Goal: Use online tool/utility: Utilize a website feature to perform a specific function

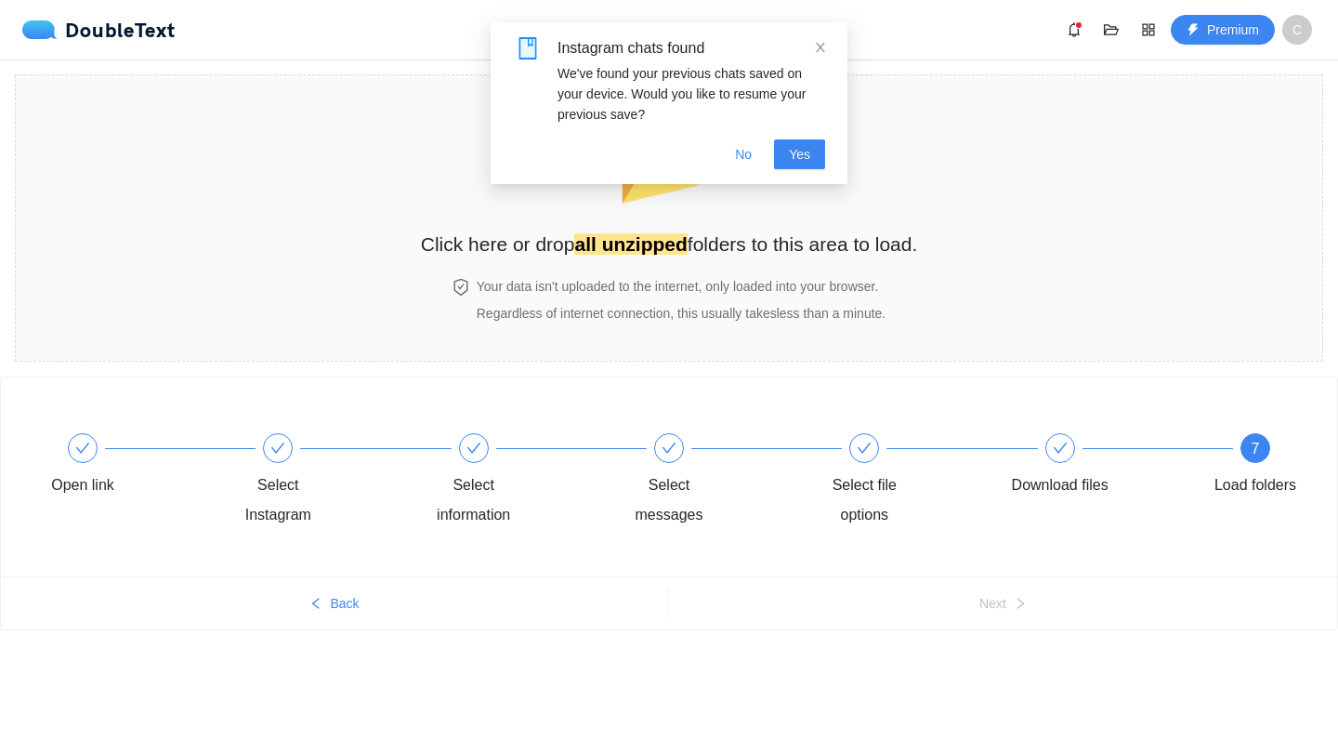
click at [812, 178] on div "Instagram chats found We've found your previous chats saved on your device. Wou…" at bounding box center [669, 103] width 357 height 162
click at [812, 164] on button "Yes" at bounding box center [799, 154] width 51 height 30
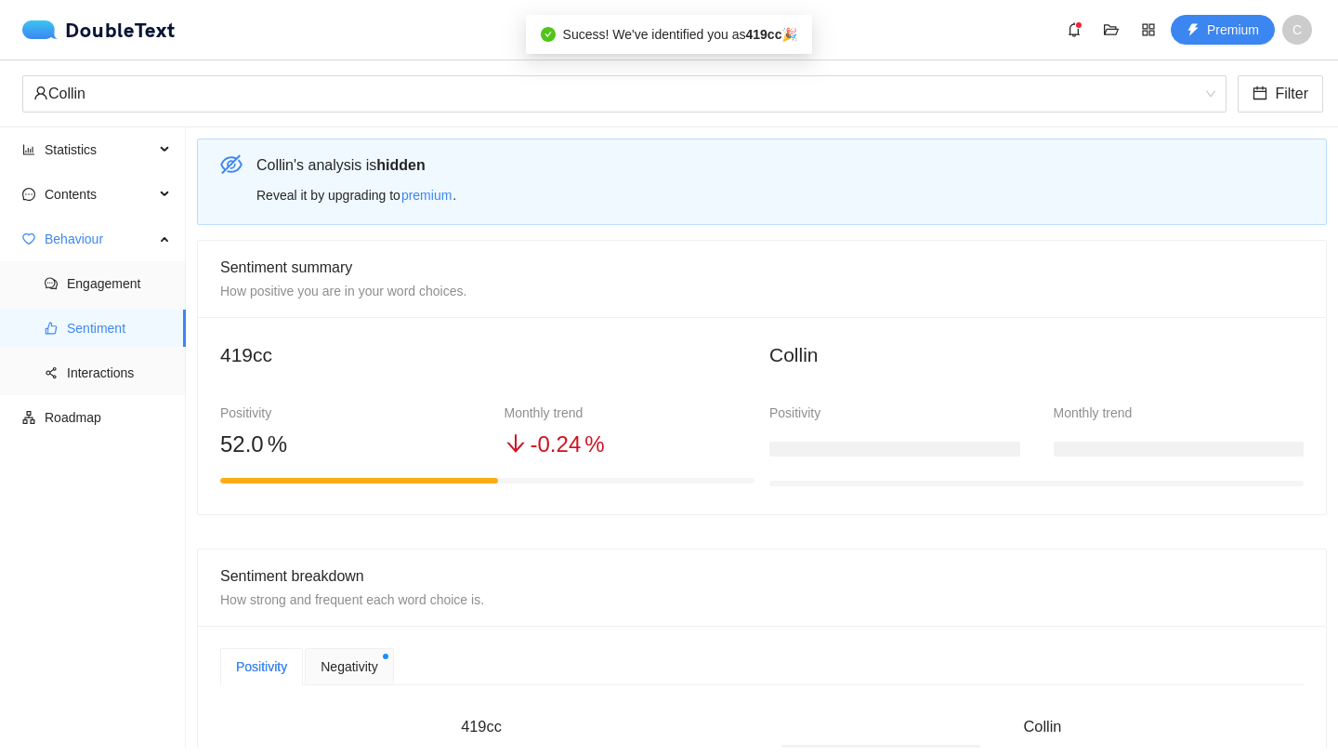
click at [818, 46] on div "DoubleText Premium C" at bounding box center [669, 29] width 1338 height 59
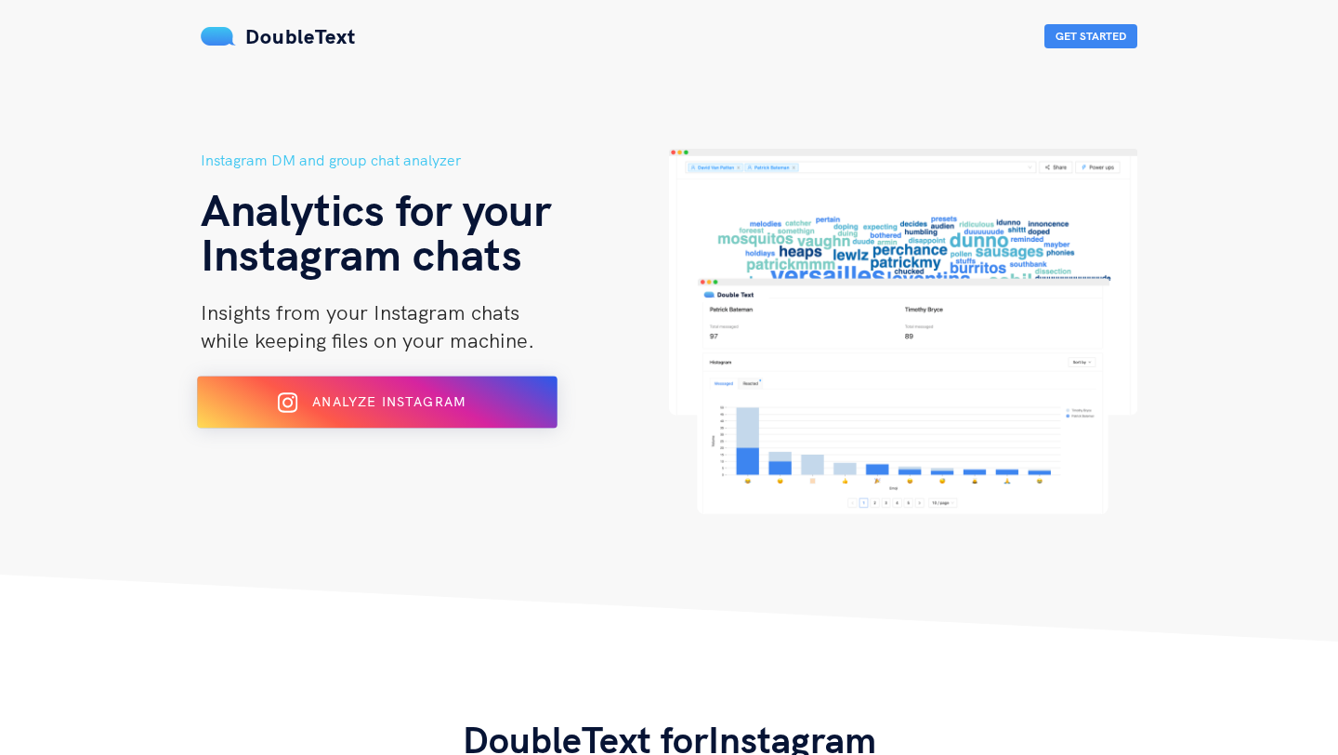
click at [501, 383] on button "Analyze Instagram" at bounding box center [377, 402] width 361 height 52
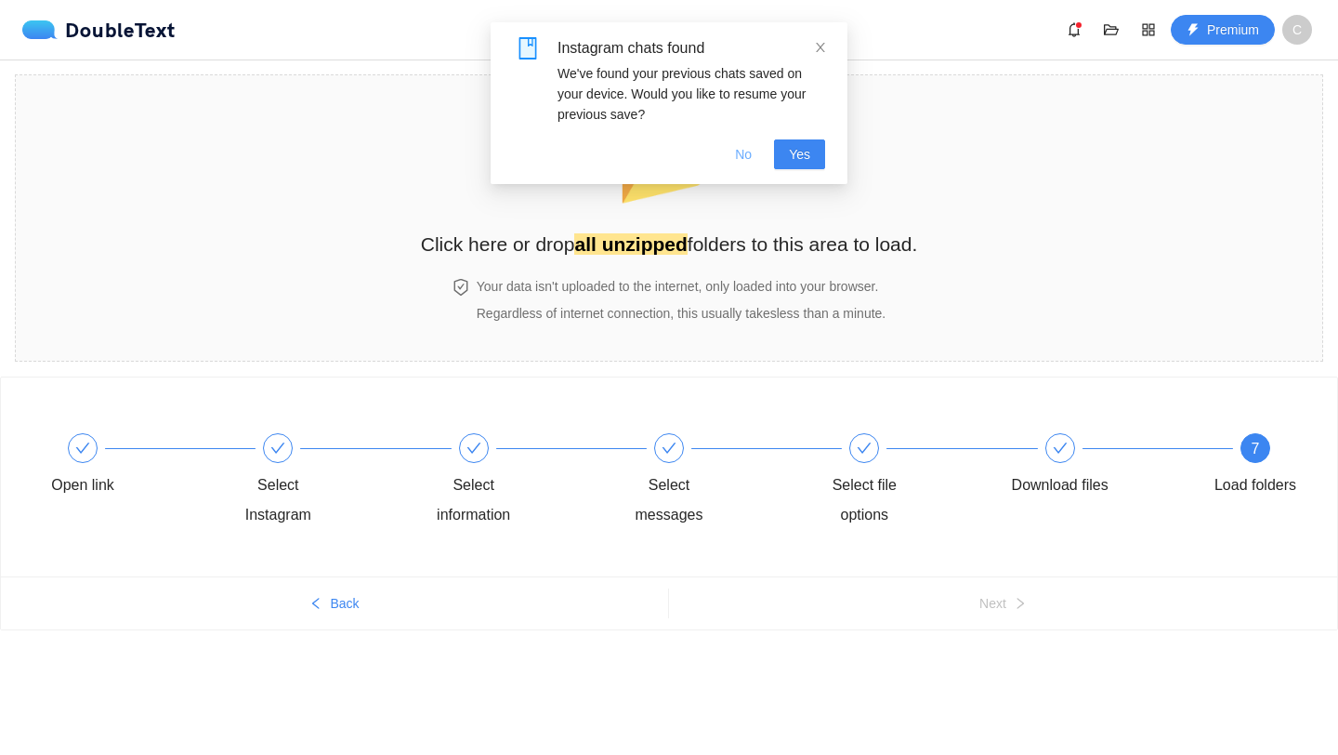
click at [736, 153] on span "No" at bounding box center [743, 154] width 17 height 20
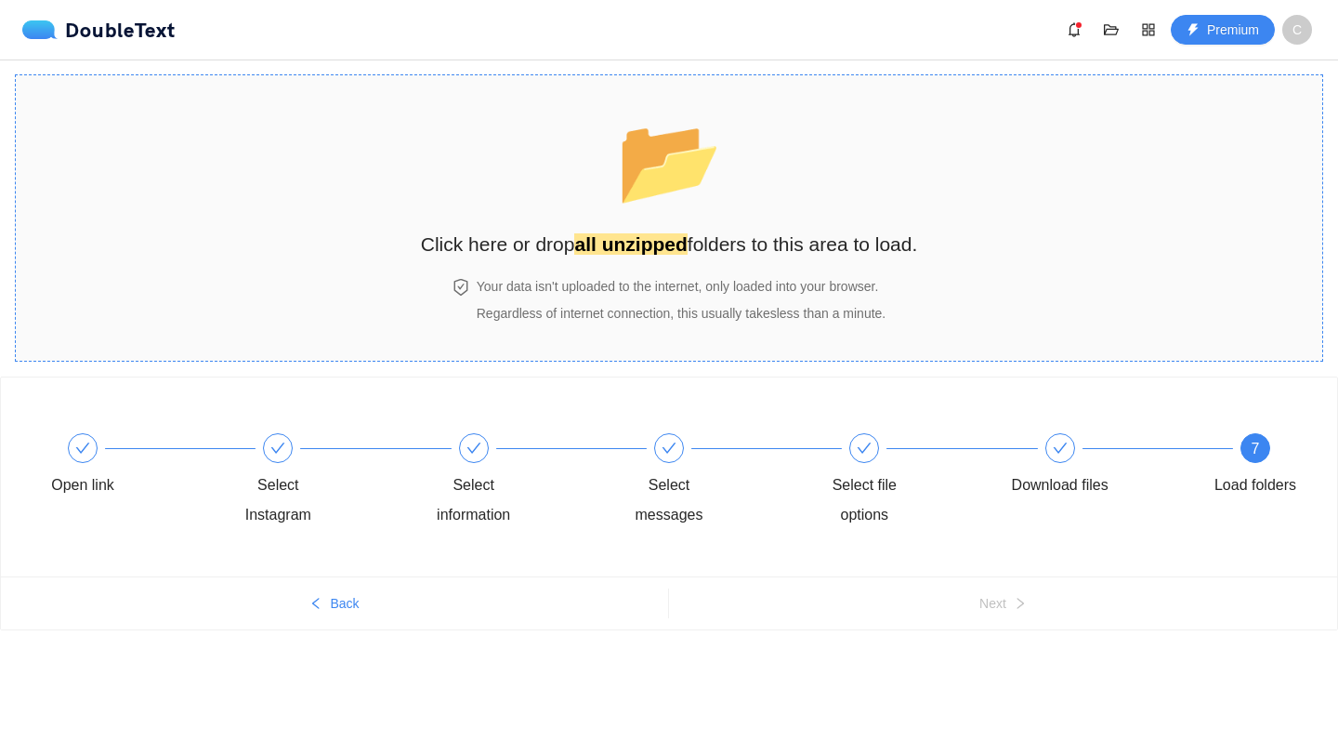
click at [725, 230] on h2 "Click here or drop all unzipped folders to this area to load." at bounding box center [669, 244] width 497 height 31
click at [719, 198] on div "📂 Click here or drop all unzipped folders to this area to load." at bounding box center [669, 176] width 497 height 165
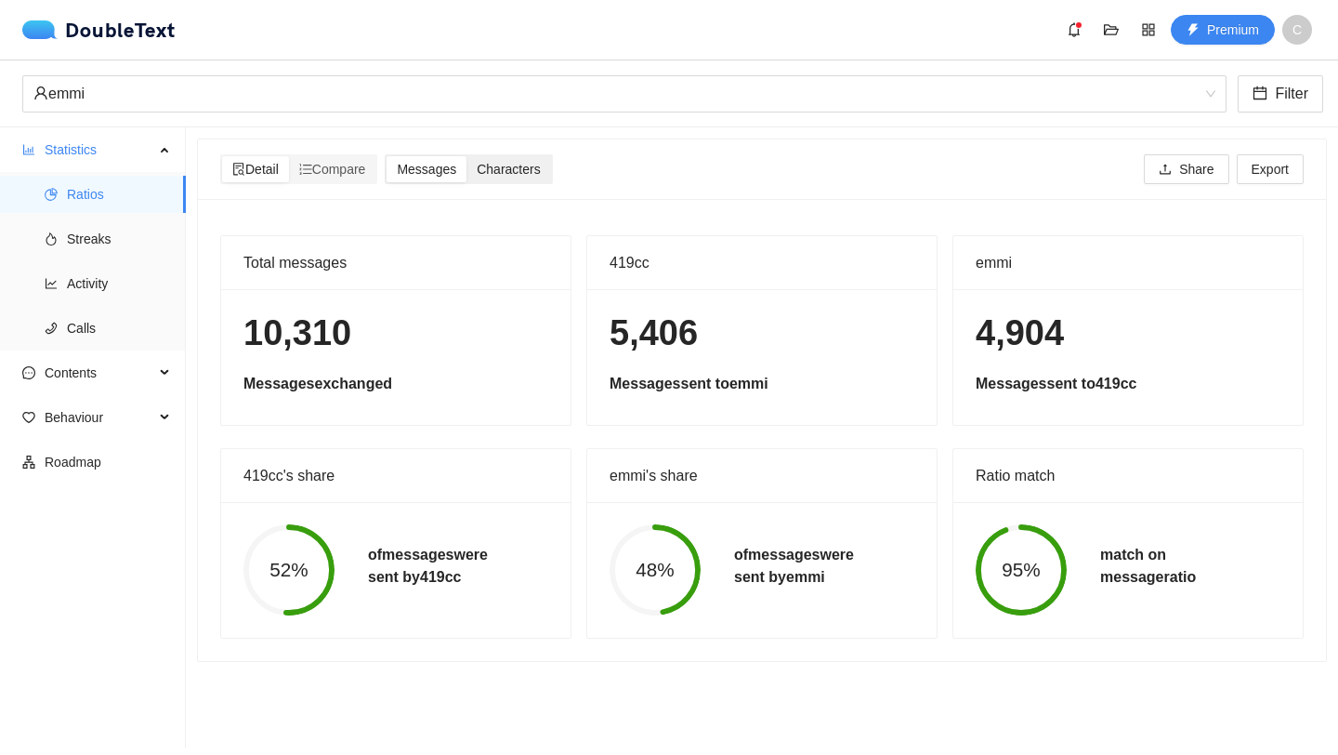
click at [536, 162] on span "Characters" at bounding box center [508, 169] width 63 height 15
click at [467, 156] on input "Characters" at bounding box center [467, 156] width 0 height 0
click at [96, 230] on span "Streaks" at bounding box center [119, 238] width 104 height 37
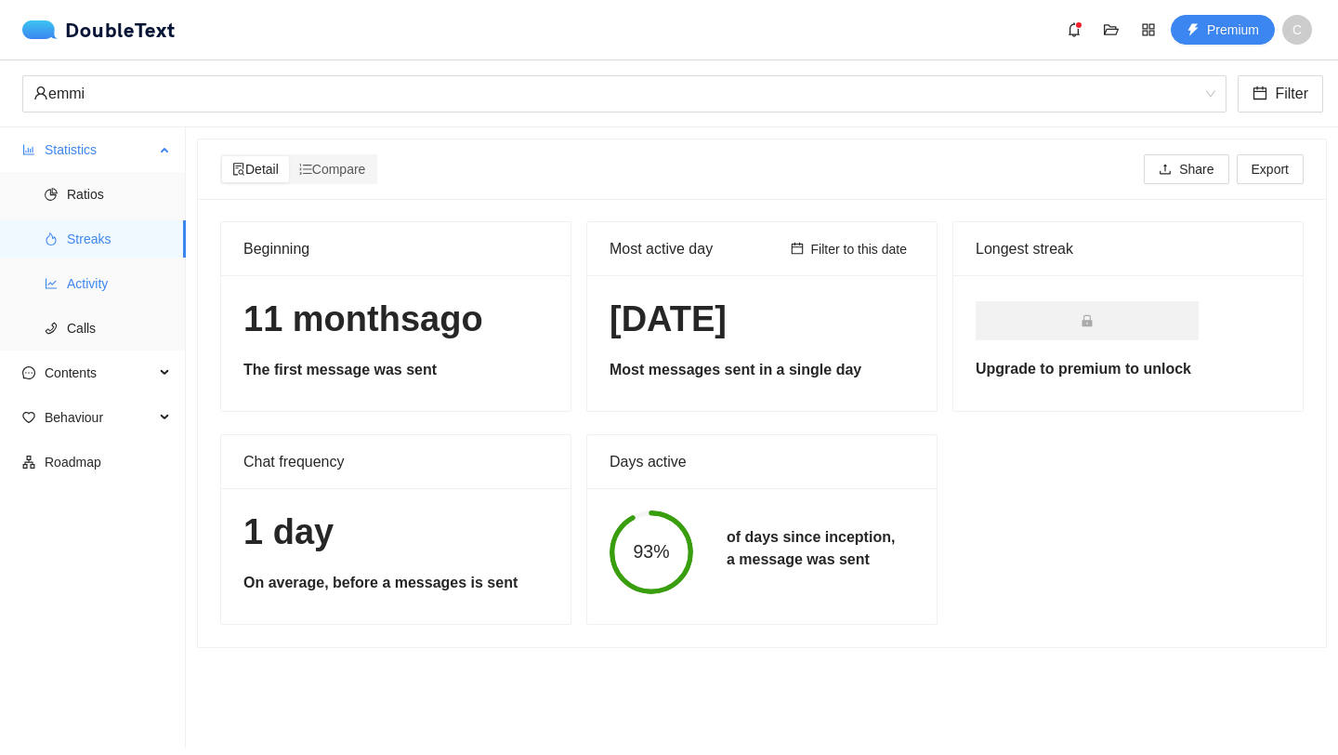
click at [132, 276] on span "Activity" at bounding box center [119, 283] width 104 height 37
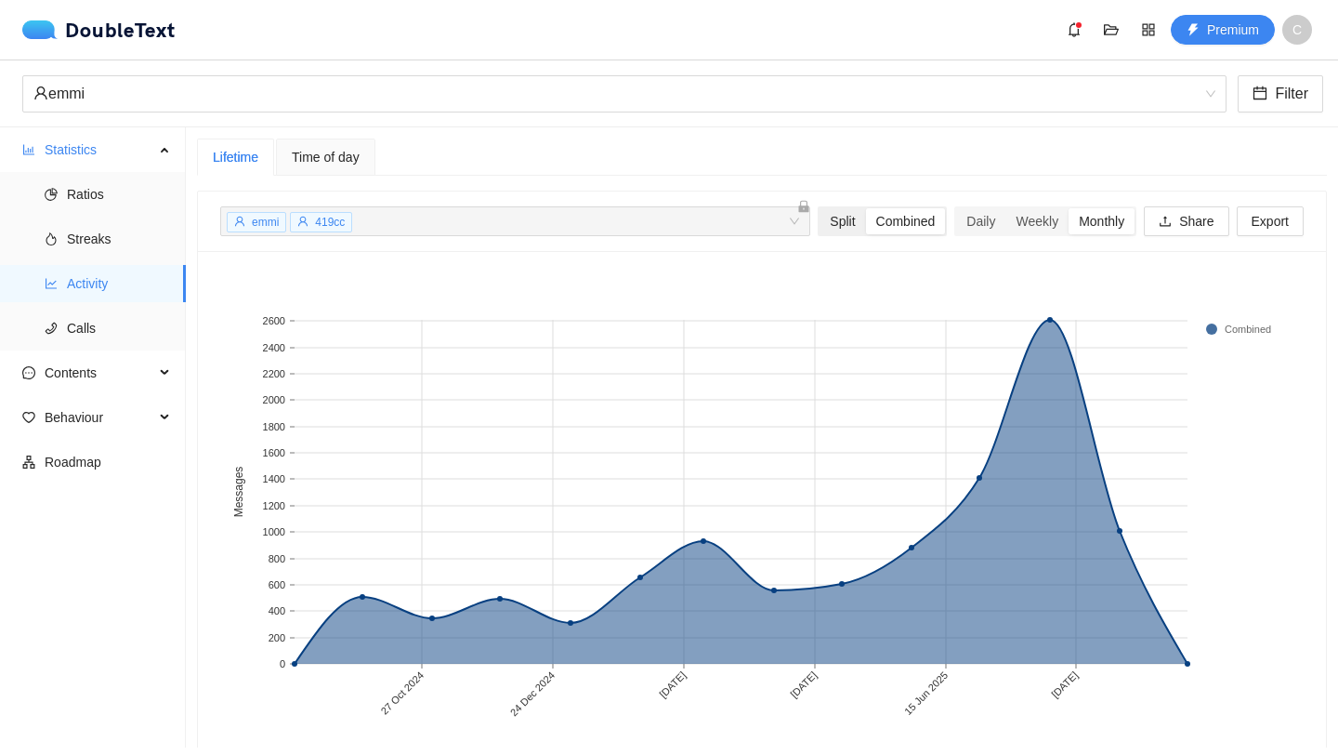
click at [846, 223] on div "Split" at bounding box center [843, 221] width 46 height 26
click at [820, 208] on input "Split" at bounding box center [820, 208] width 0 height 0
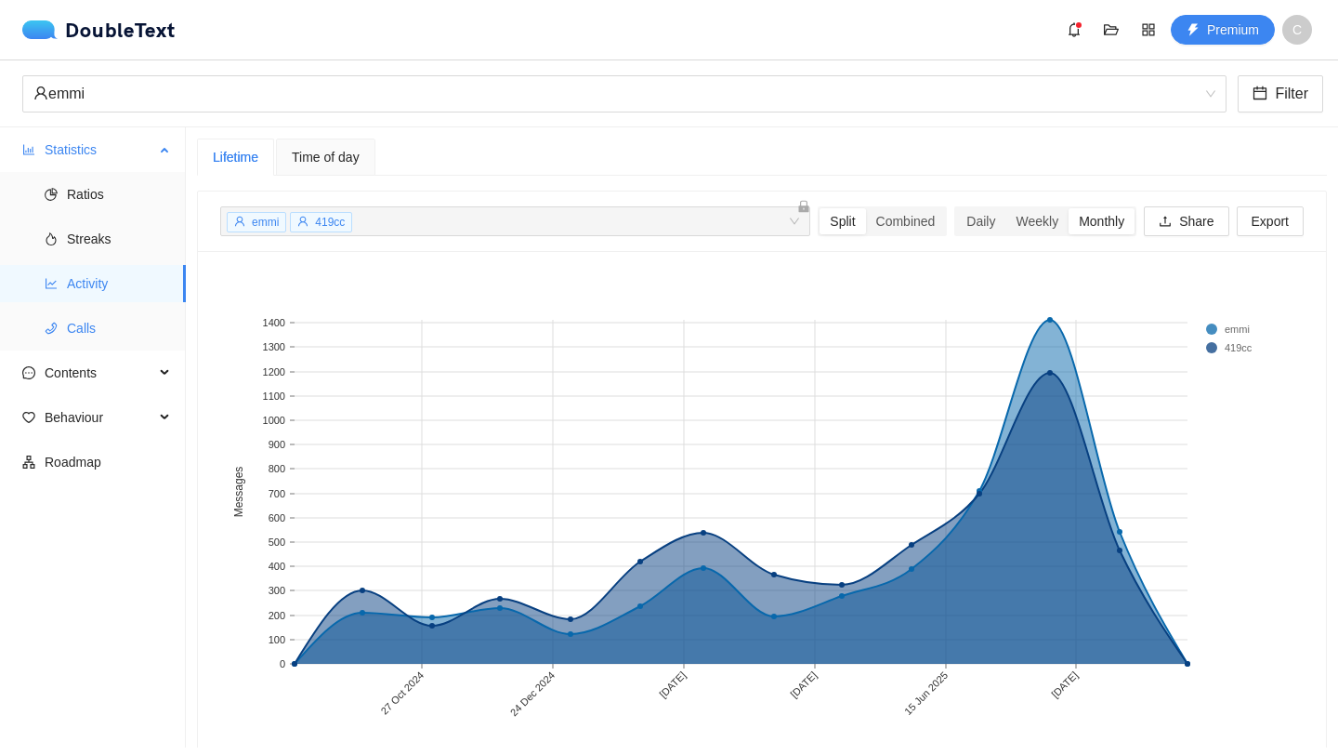
click at [85, 335] on span "Calls" at bounding box center [119, 327] width 104 height 37
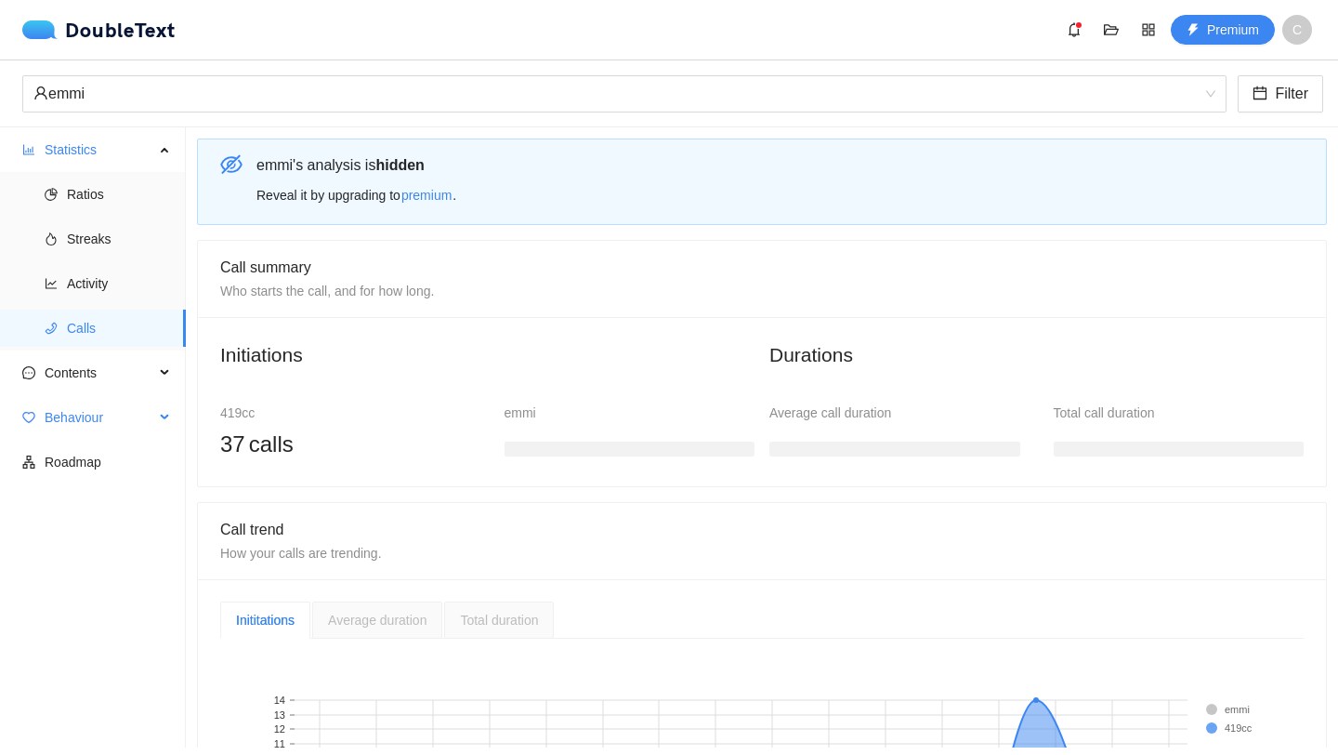
click at [104, 414] on span "Behaviour" at bounding box center [100, 417] width 110 height 37
click at [103, 450] on span "Engagement" at bounding box center [119, 461] width 104 height 37
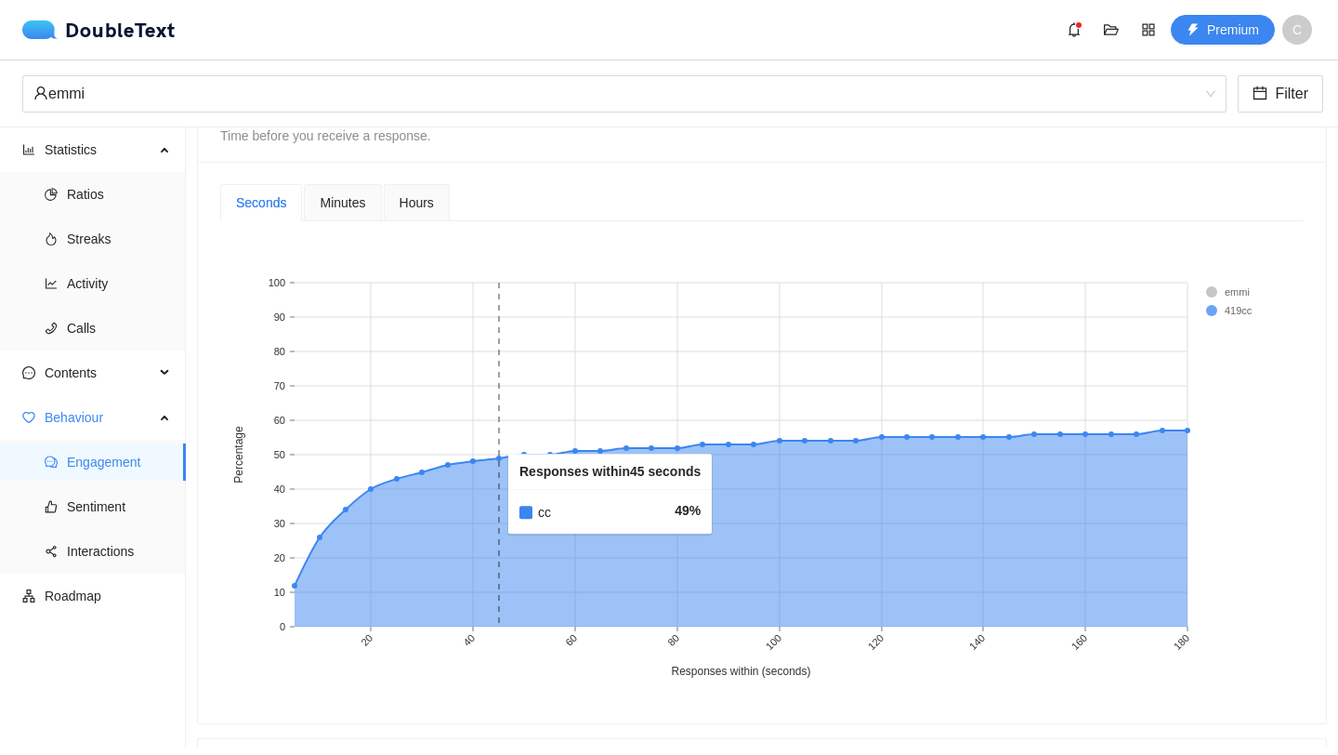
scroll to position [775, 0]
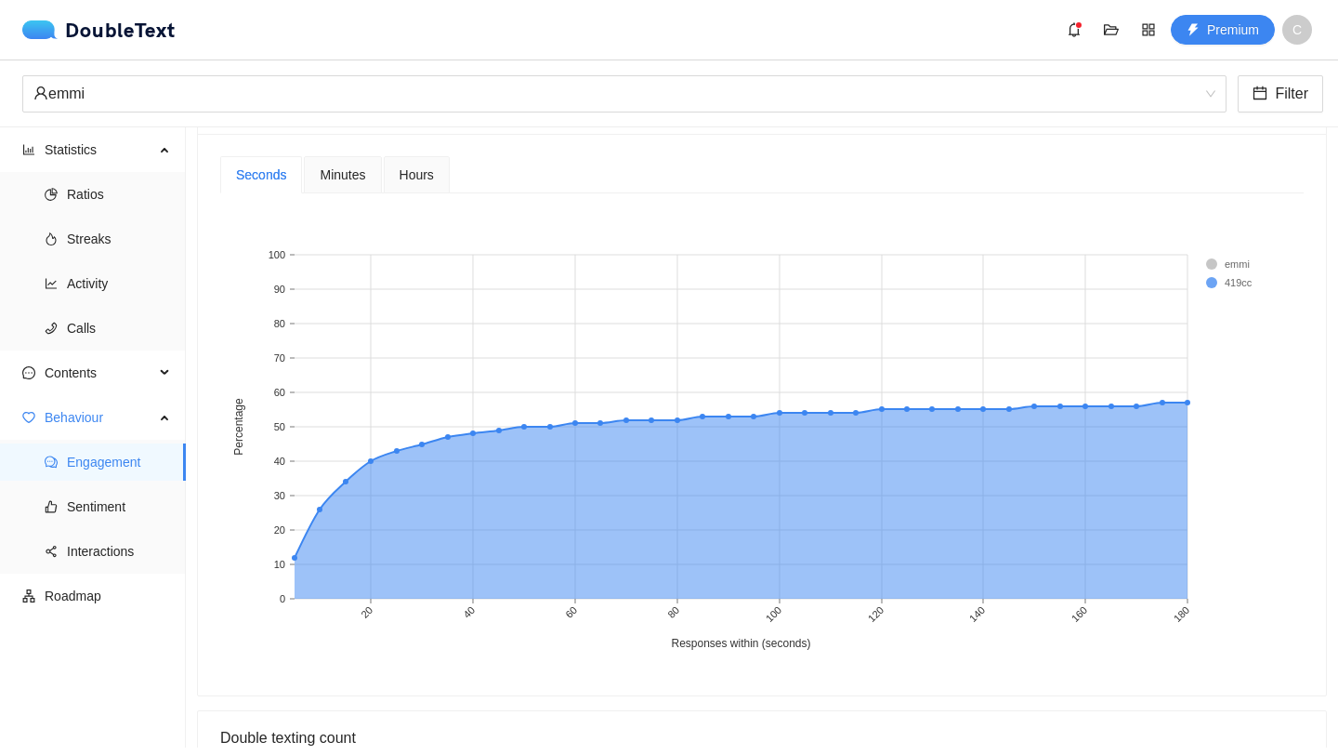
click at [427, 177] on span "Hours" at bounding box center [417, 174] width 34 height 13
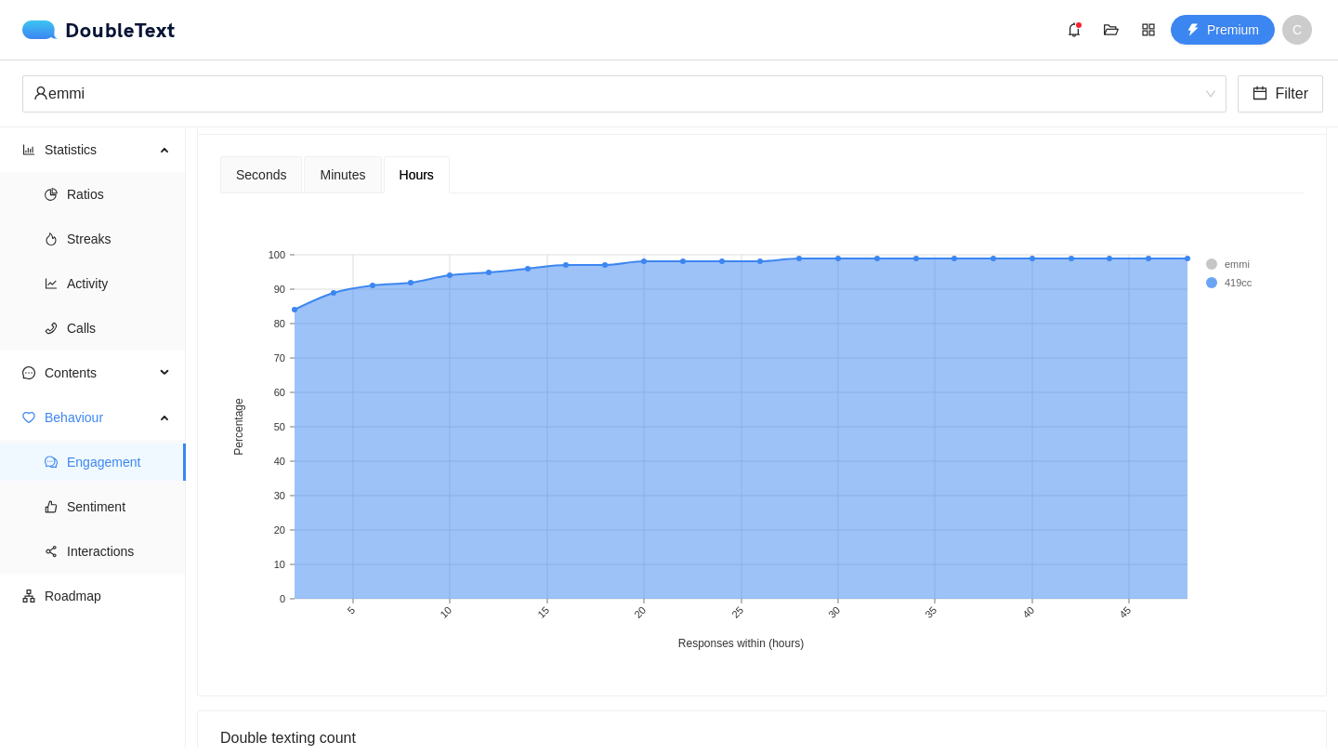
click at [358, 176] on span "Minutes" at bounding box center [343, 174] width 46 height 13
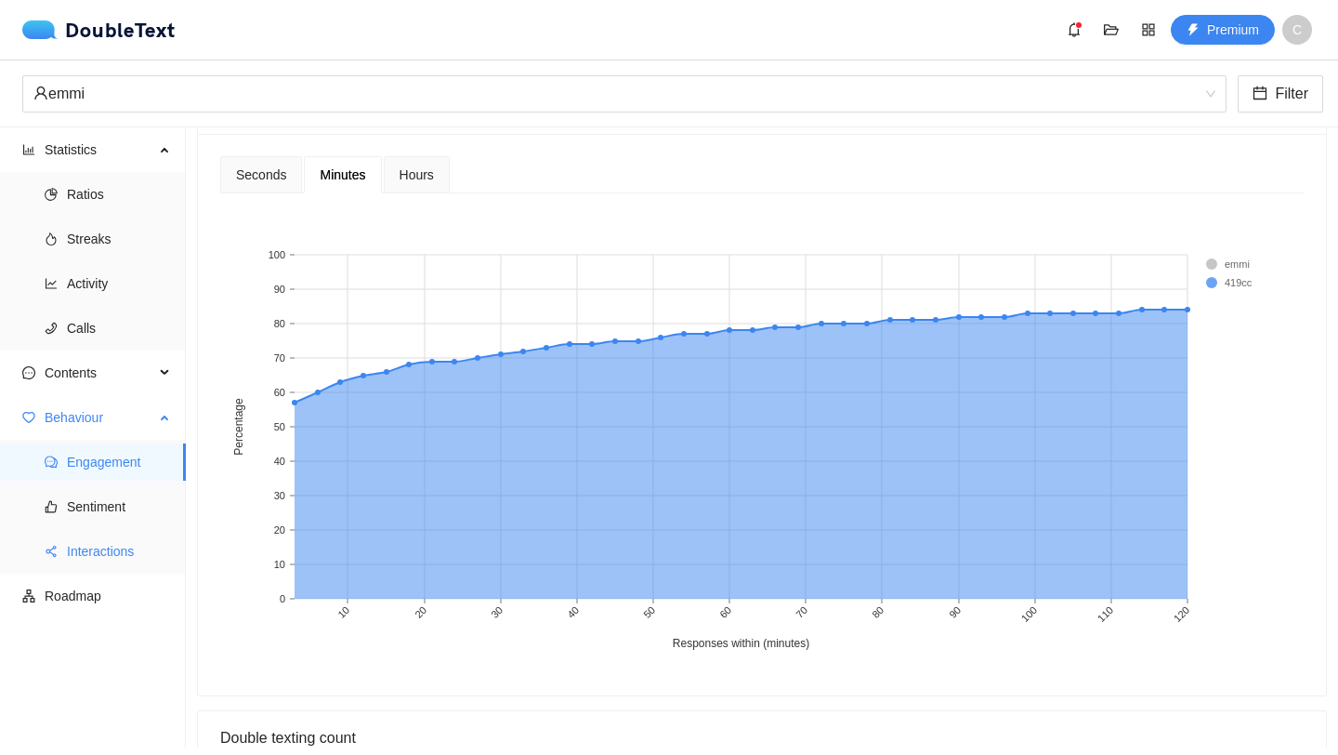
click at [118, 545] on span "Interactions" at bounding box center [119, 551] width 104 height 37
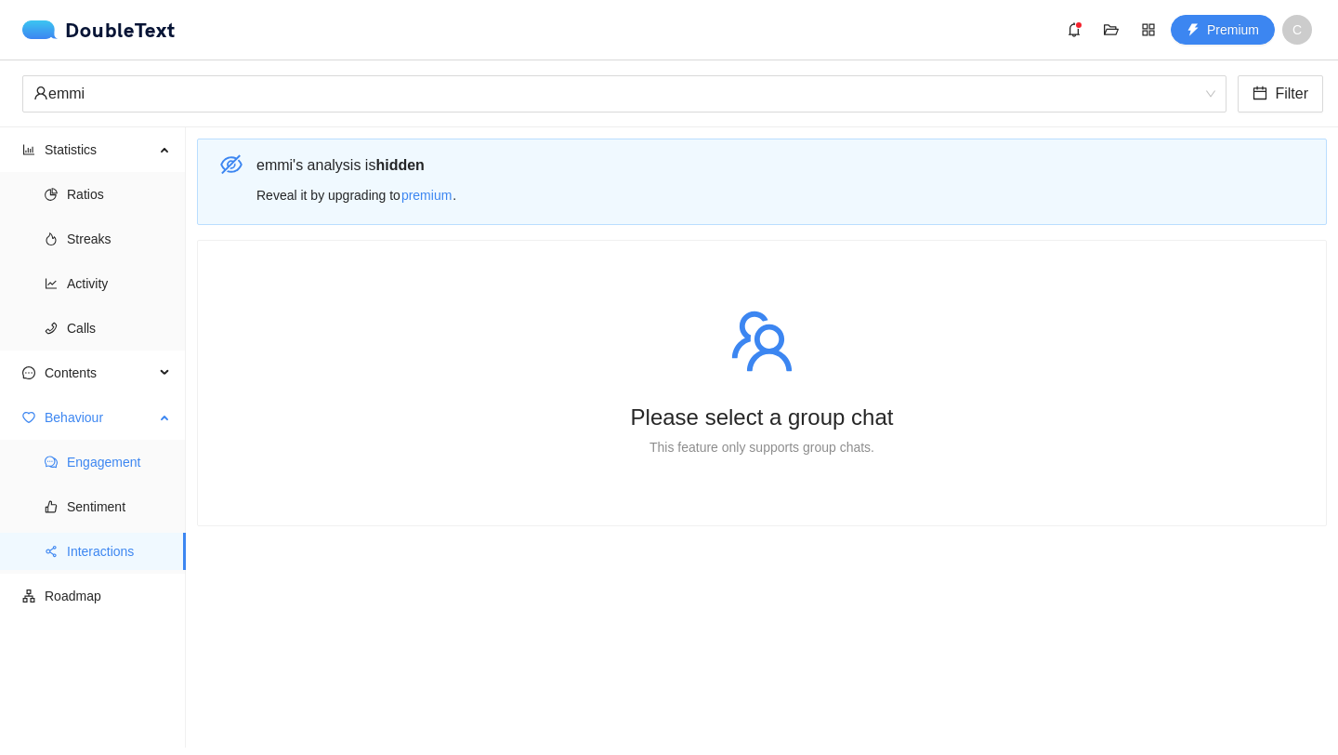
click at [60, 468] on li "Engagement" at bounding box center [93, 461] width 186 height 37
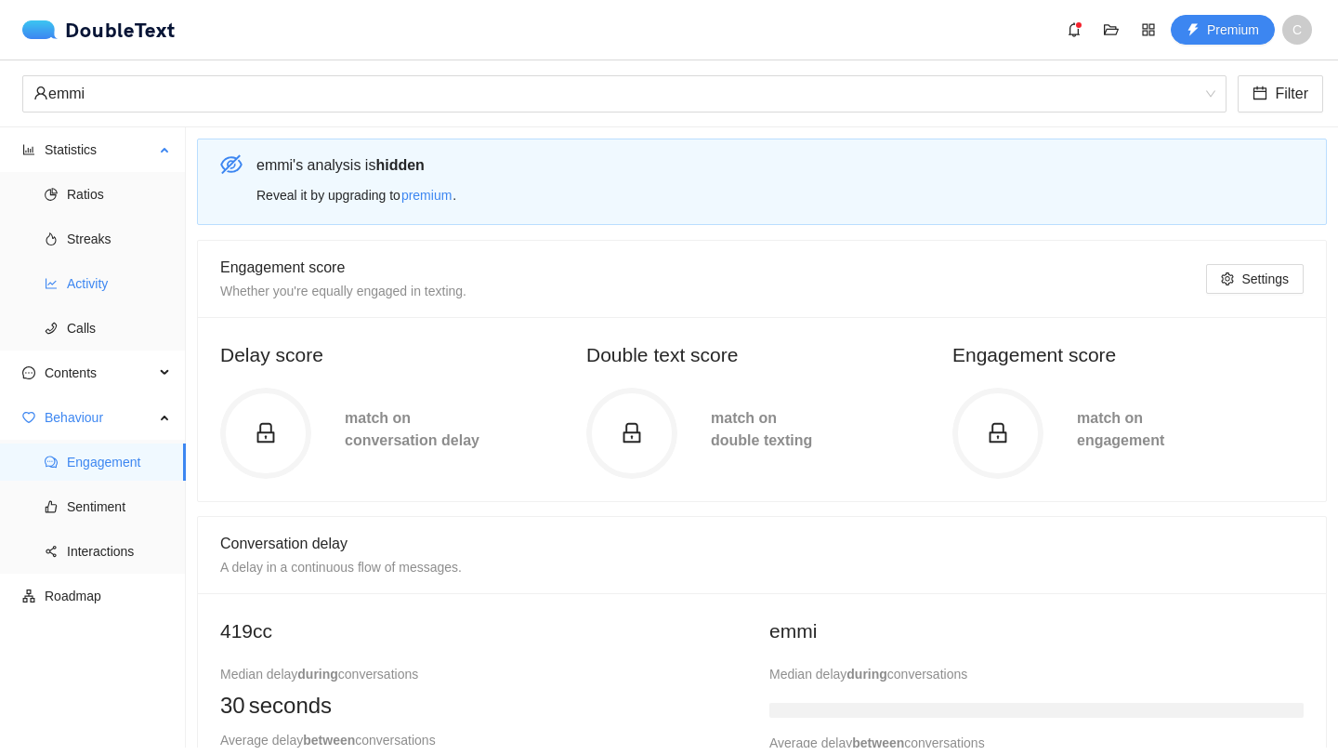
click at [98, 282] on span "Activity" at bounding box center [119, 283] width 104 height 37
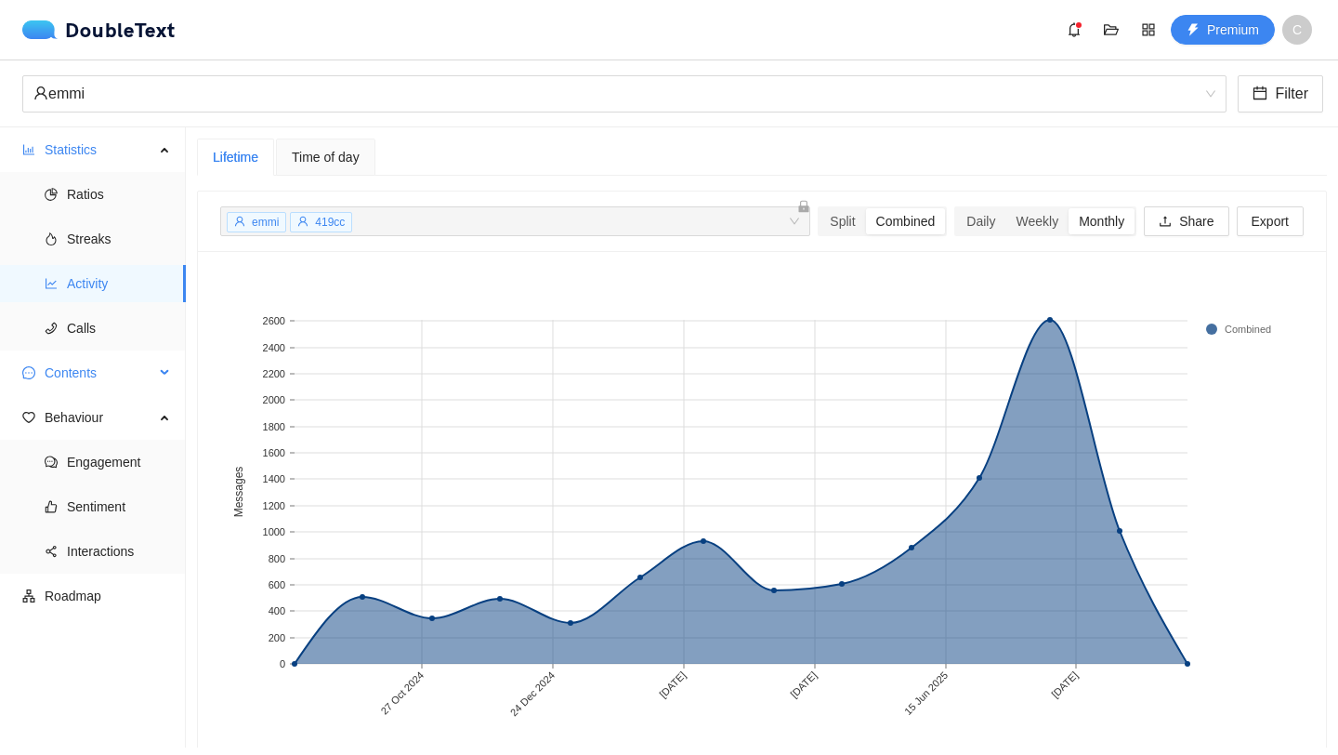
click at [99, 368] on span "Contents" at bounding box center [100, 372] width 110 height 37
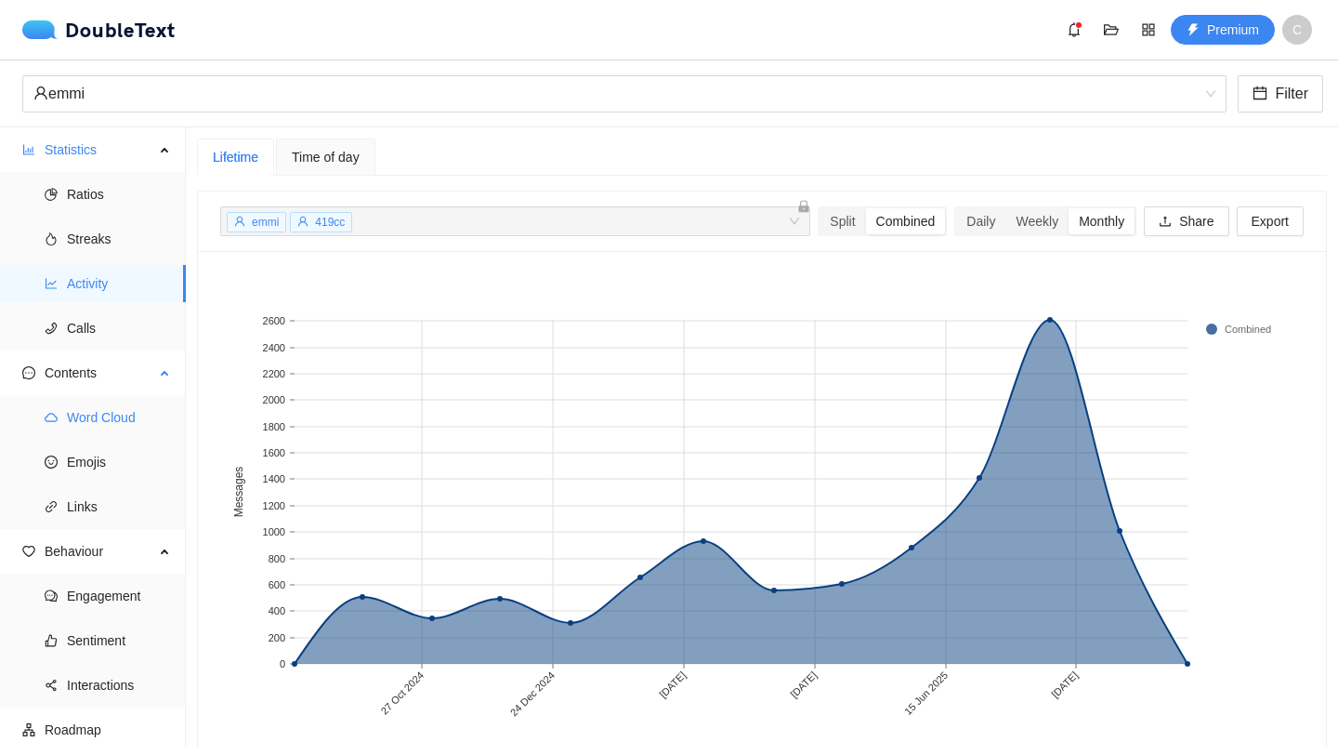
click at [121, 411] on span "Word Cloud" at bounding box center [119, 417] width 104 height 37
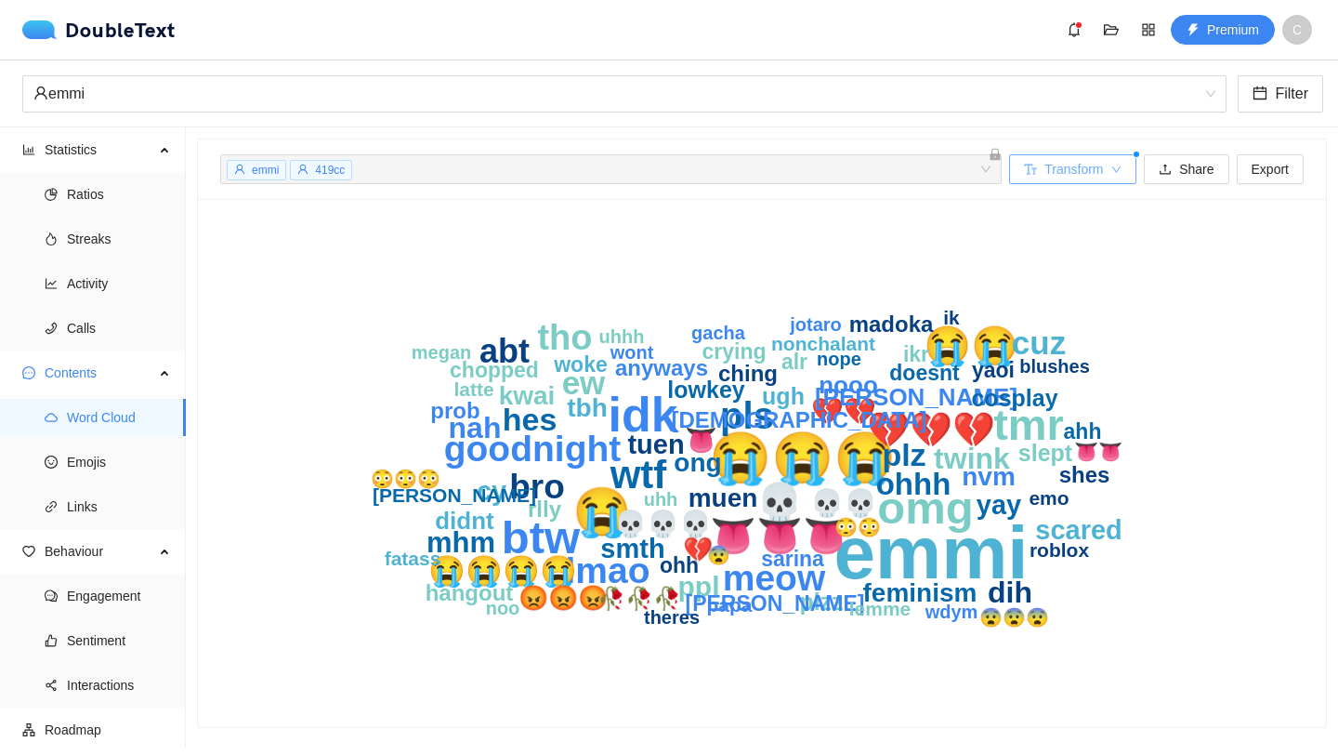
click at [1100, 170] on span "Transform" at bounding box center [1074, 169] width 59 height 20
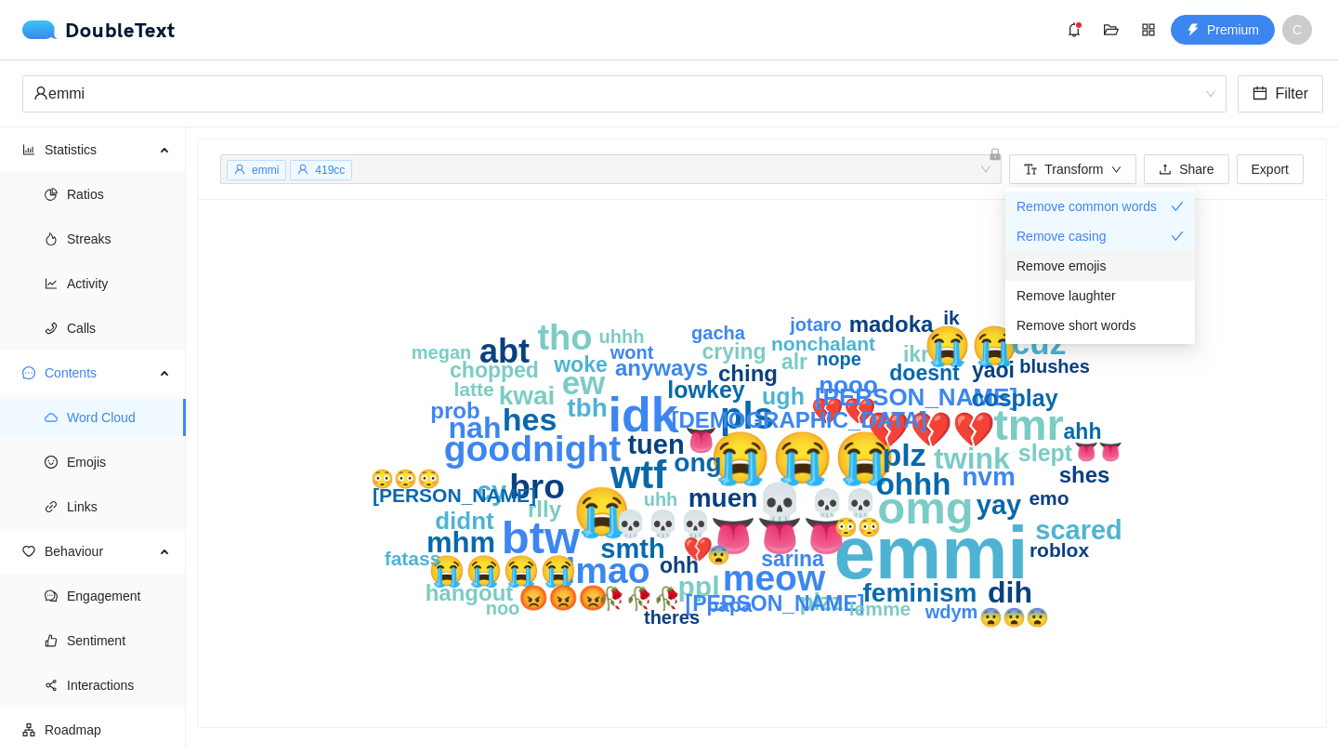
click at [1101, 272] on span "Remove emojis" at bounding box center [1061, 266] width 89 height 20
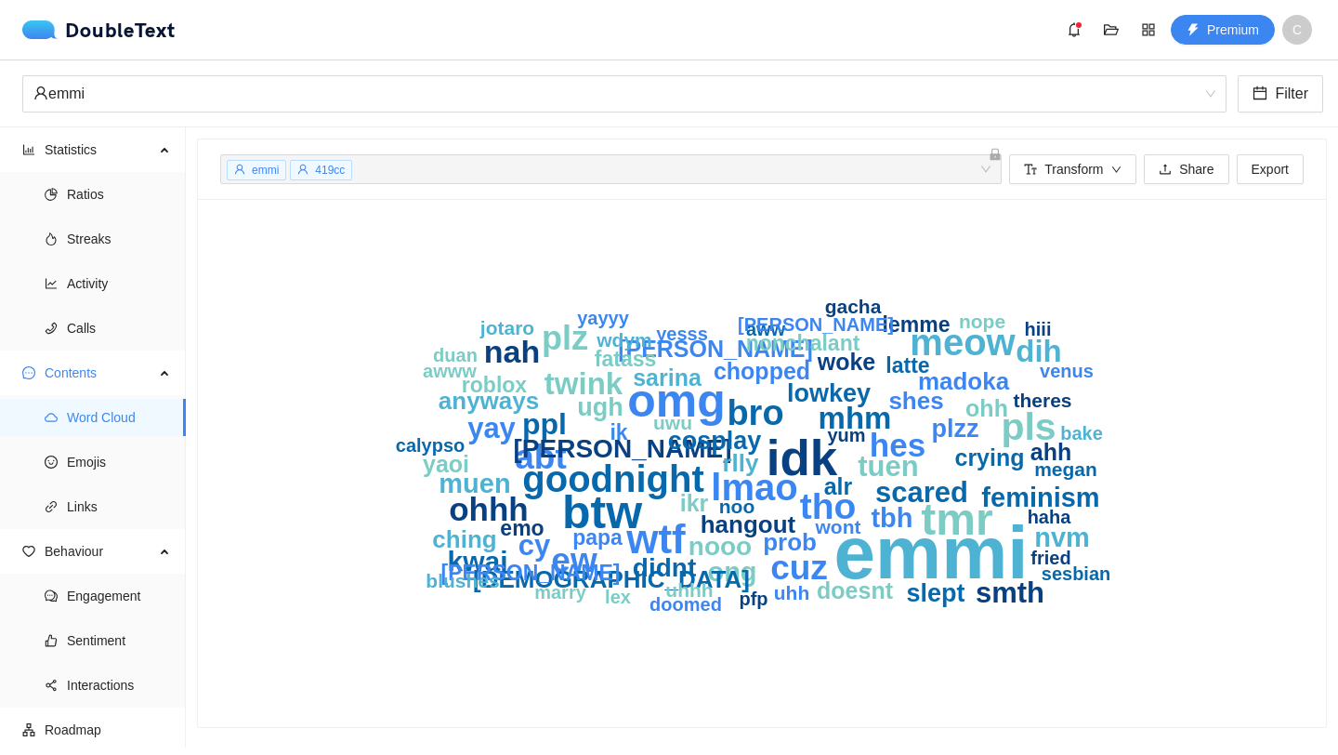
click at [1137, 476] on icon "emmi idk omg btw tmr wtf pls goodnight meow lmao tho bro abt cuz ew plz hes ohh…" at bounding box center [762, 462] width 1084 height 483
click at [91, 461] on span "Emojis" at bounding box center [119, 461] width 104 height 37
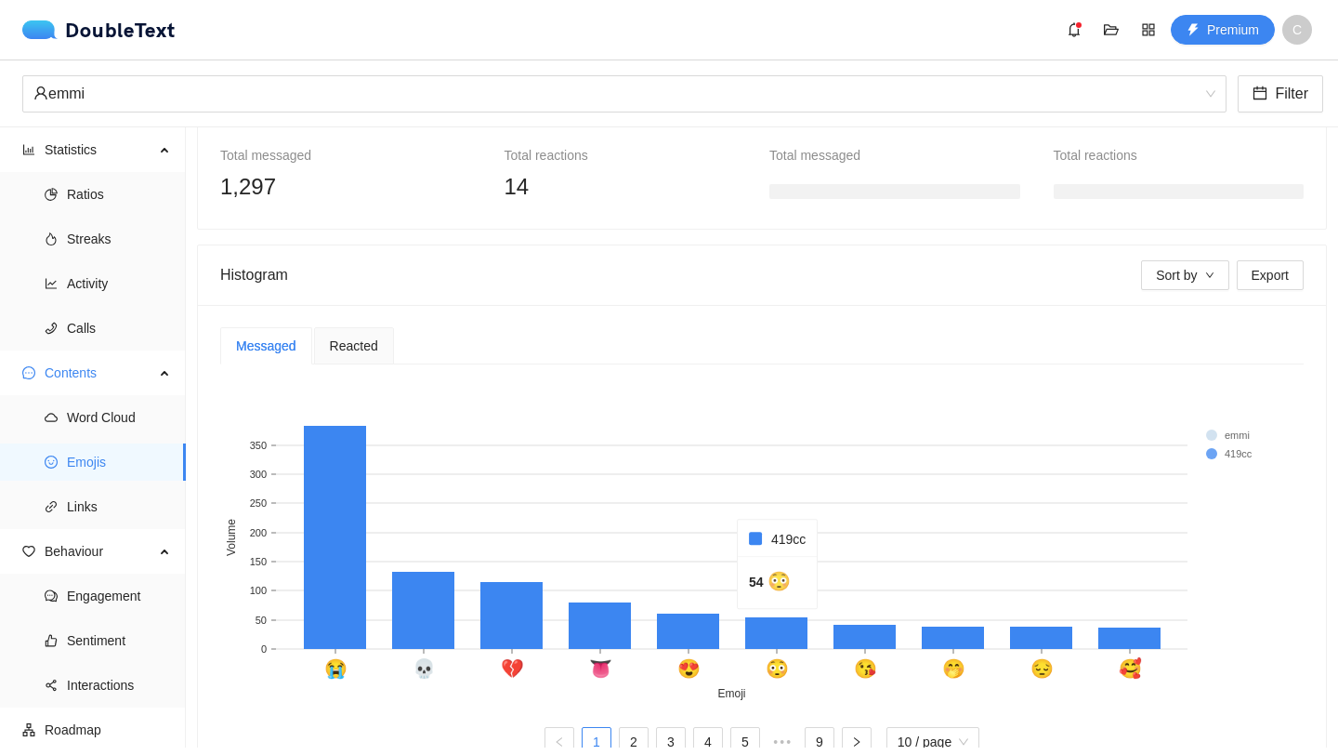
scroll to position [278, 0]
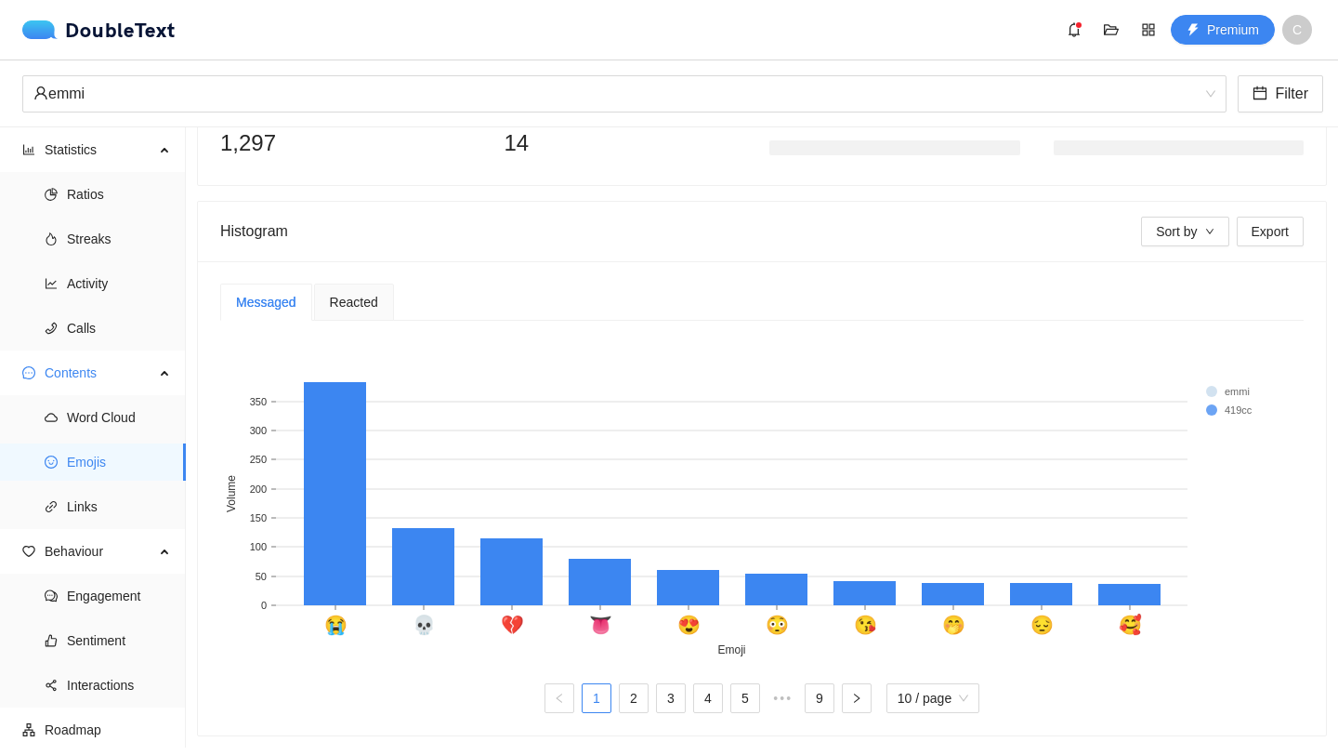
click at [373, 285] on div "Reacted" at bounding box center [354, 301] width 80 height 37
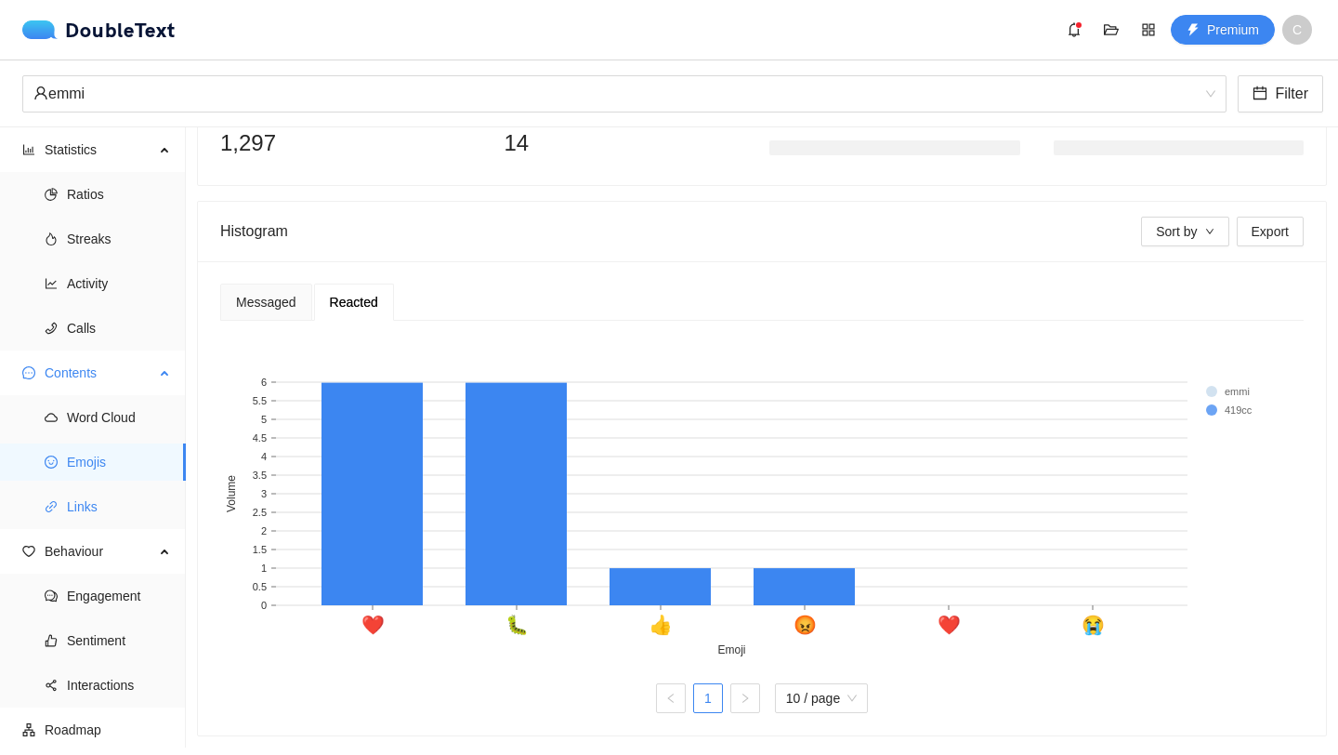
click at [101, 504] on span "Links" at bounding box center [119, 506] width 104 height 37
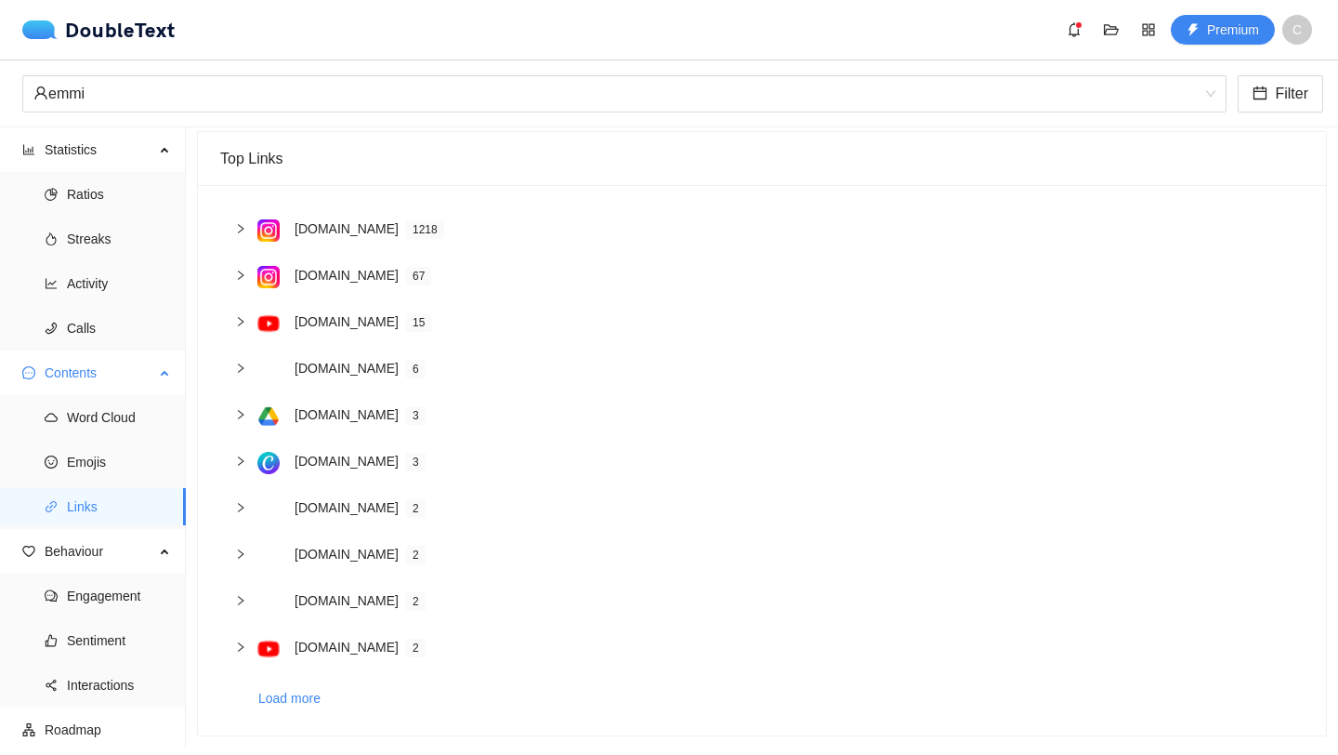
scroll to position [109, 0]
click at [95, 561] on span "Behaviour" at bounding box center [100, 551] width 110 height 37
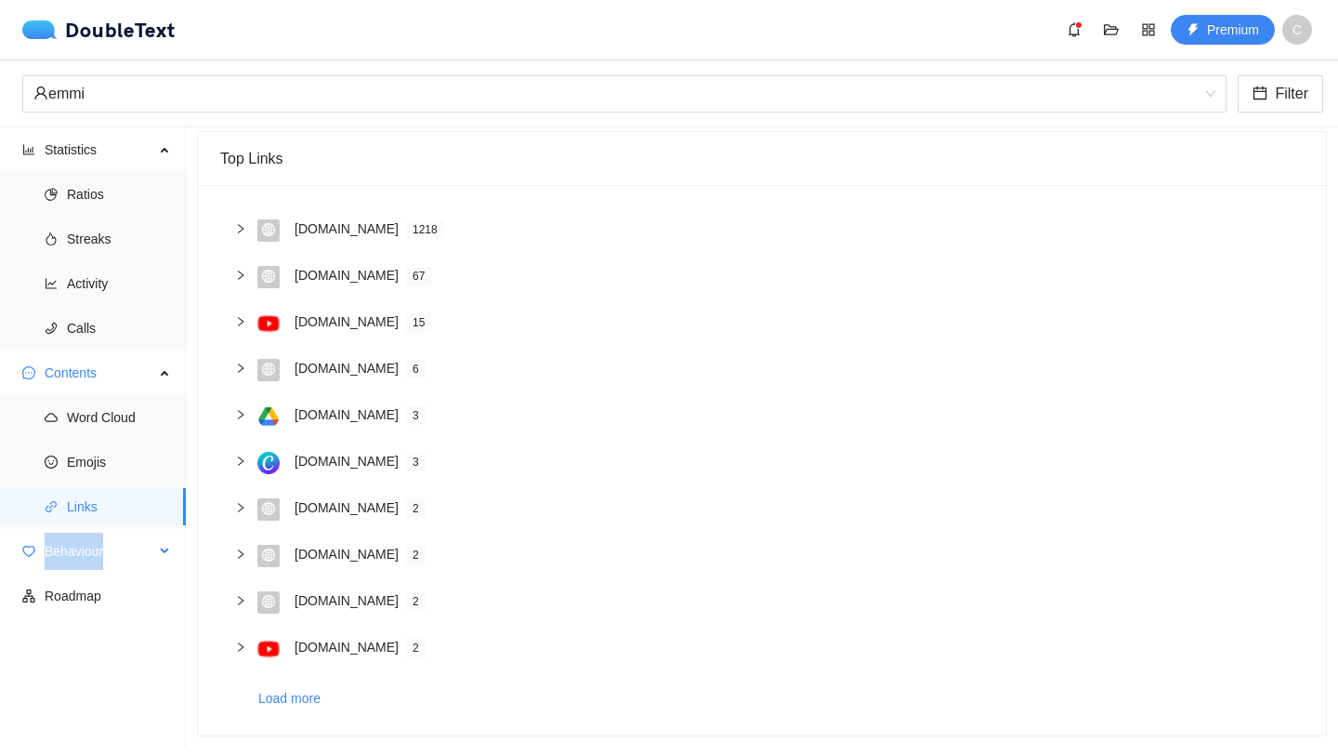
click at [95, 561] on span "Behaviour" at bounding box center [100, 551] width 110 height 37
click at [95, 605] on span "Engagement" at bounding box center [119, 595] width 104 height 37
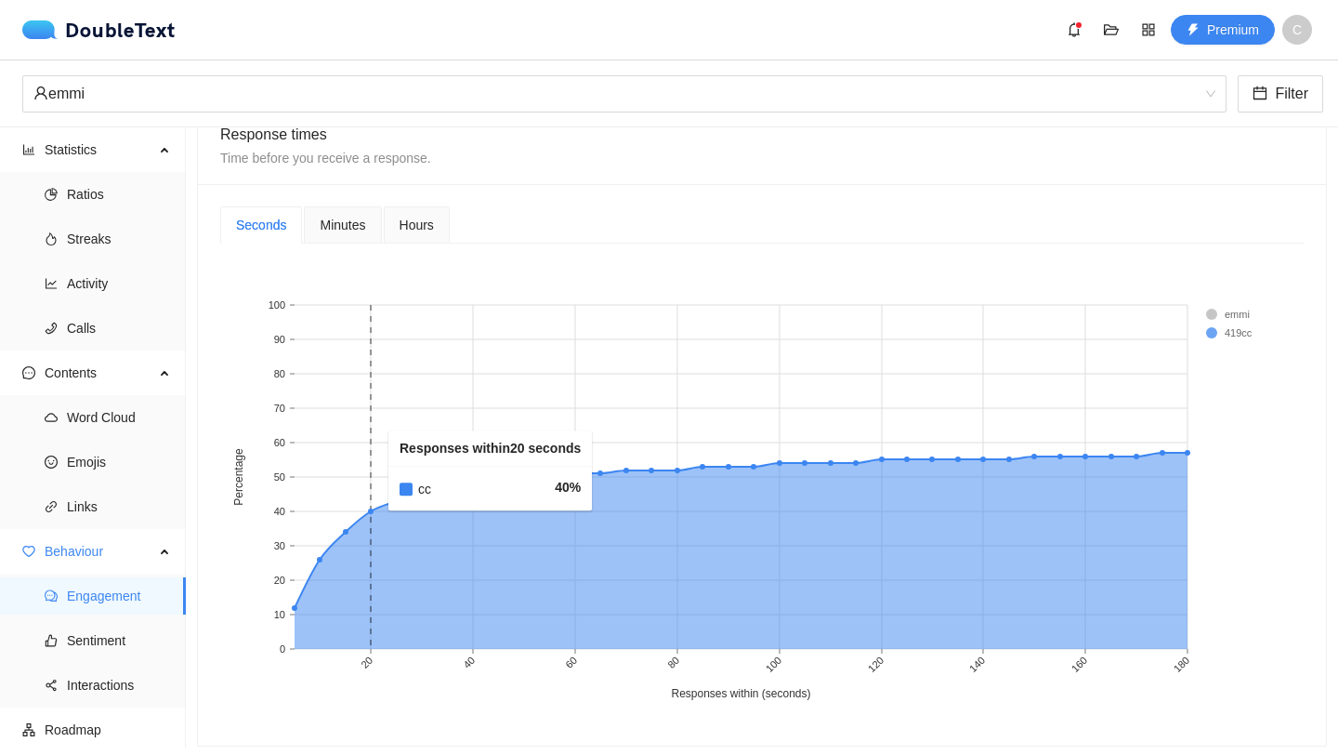
scroll to position [740, 0]
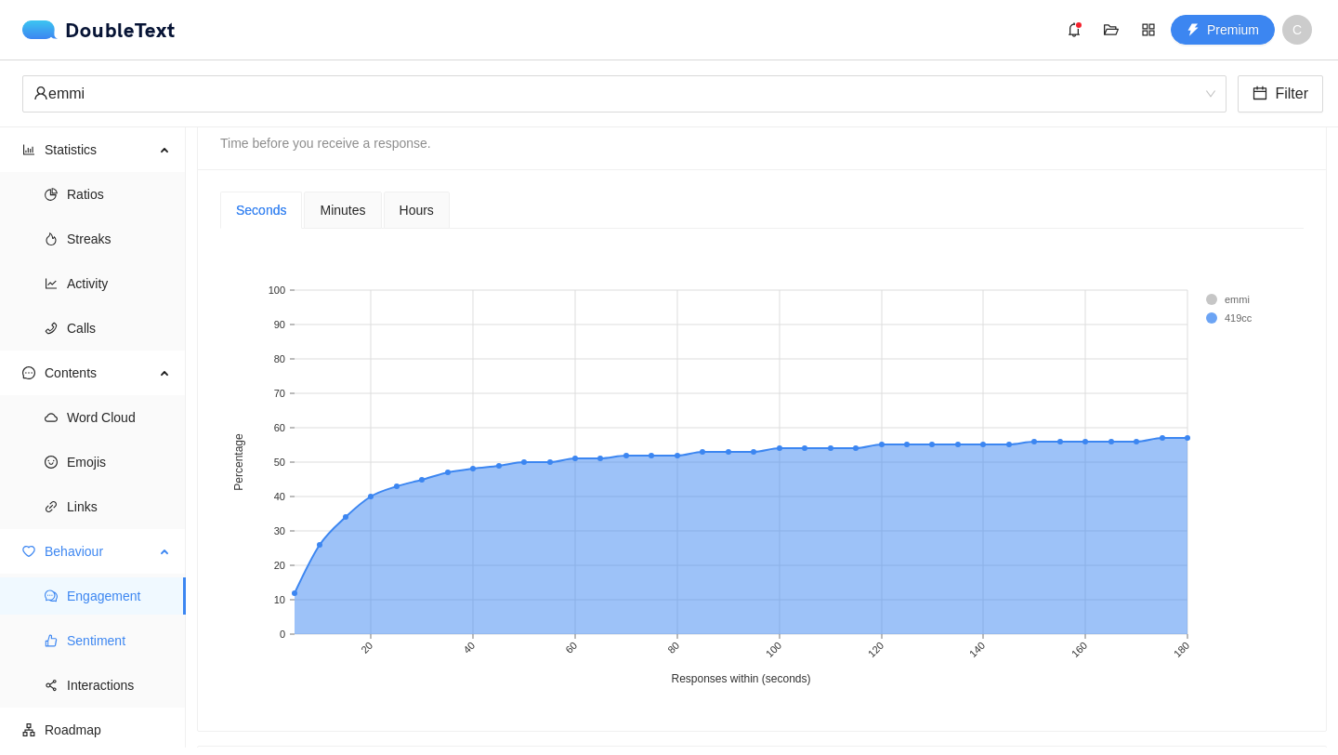
click at [100, 633] on span "Sentiment" at bounding box center [119, 640] width 104 height 37
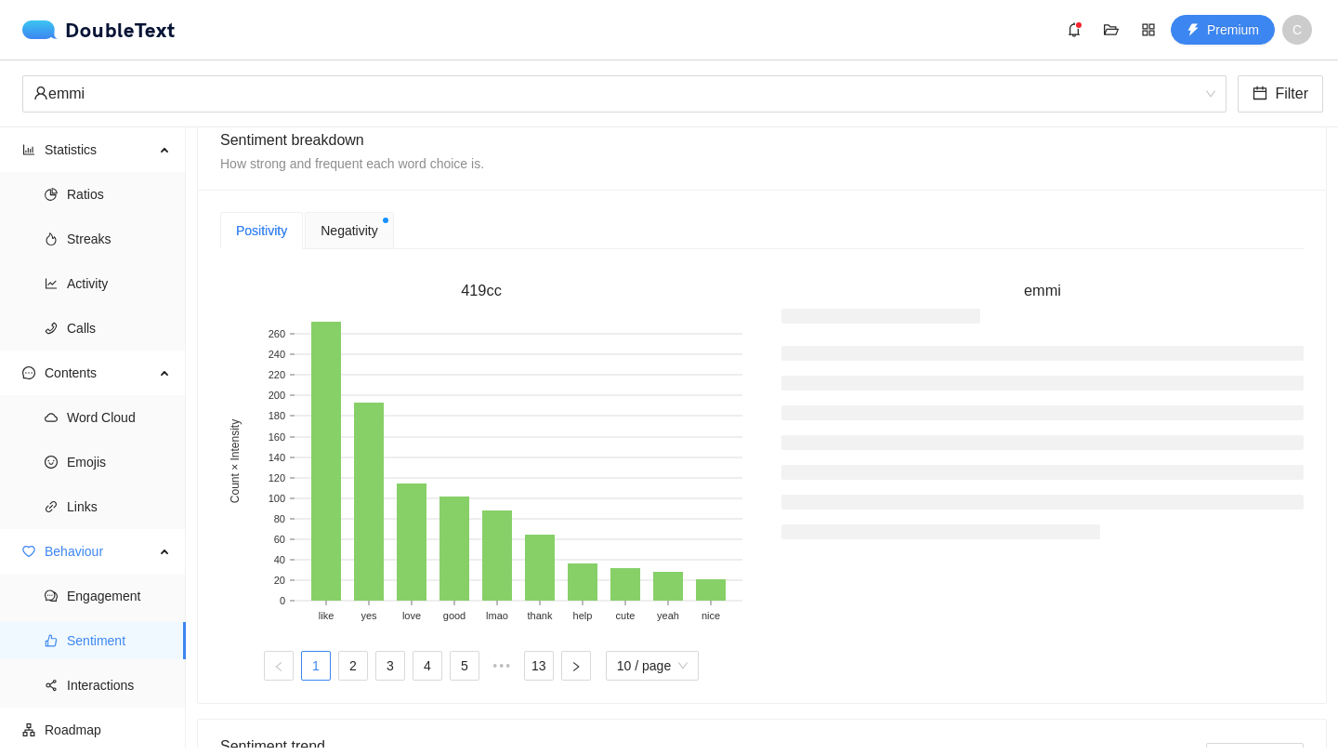
scroll to position [437, 0]
click at [357, 220] on span "Negativity" at bounding box center [349, 229] width 57 height 20
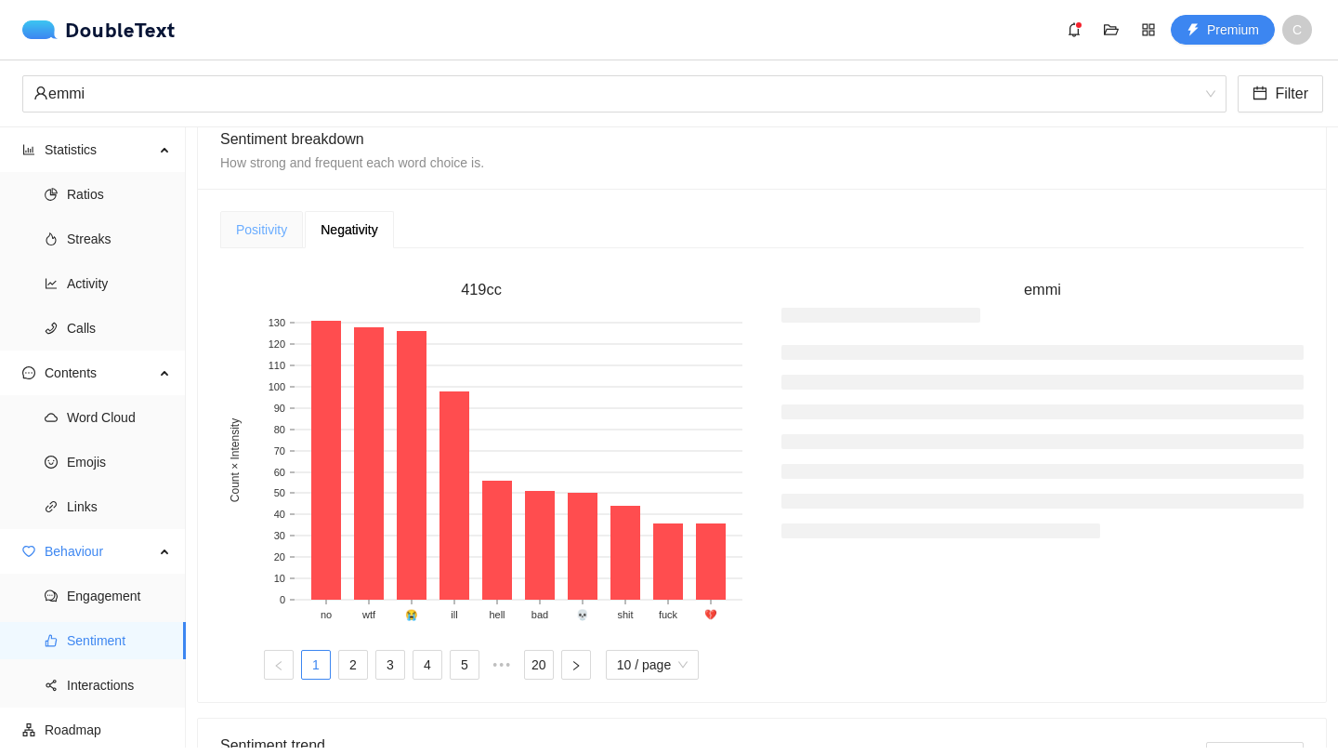
click at [251, 218] on div "Positivity" at bounding box center [261, 229] width 83 height 37
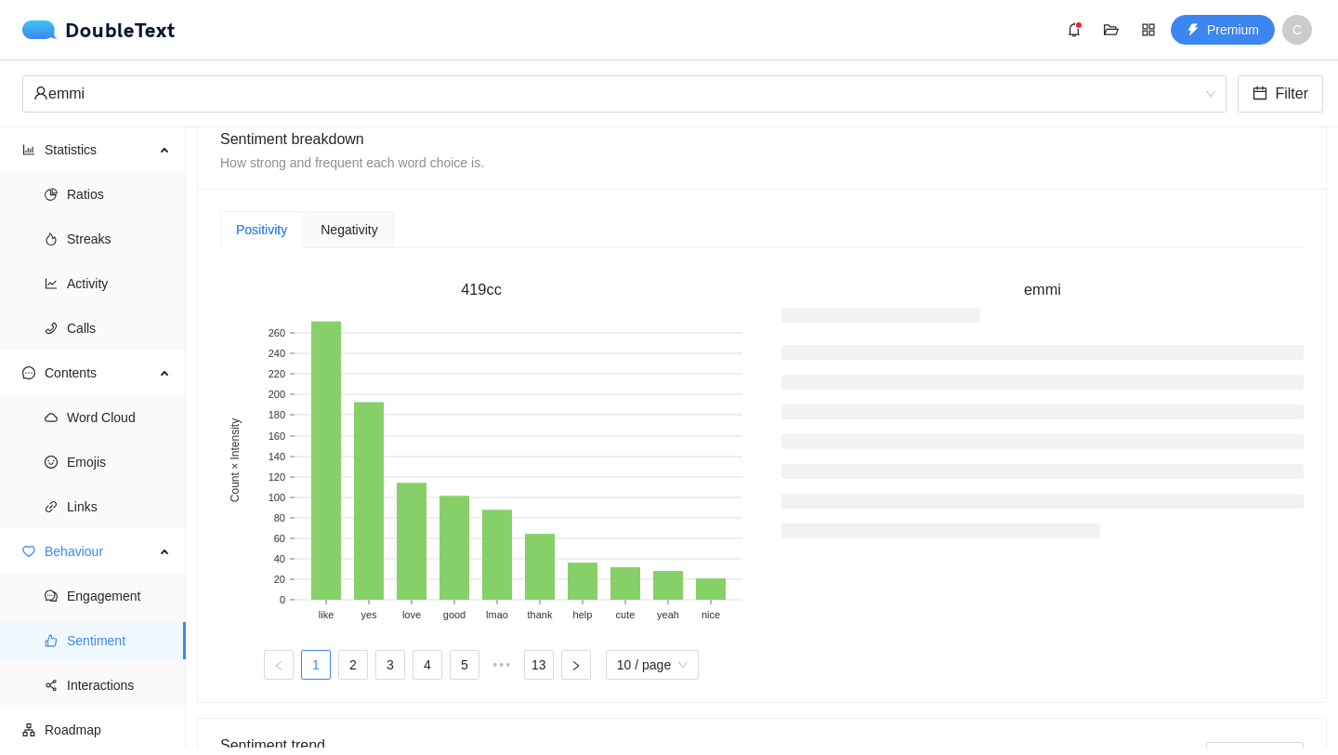
click at [303, 214] on div "Positivity" at bounding box center [261, 229] width 83 height 37
click at [354, 238] on div "Negativity" at bounding box center [349, 229] width 57 height 20
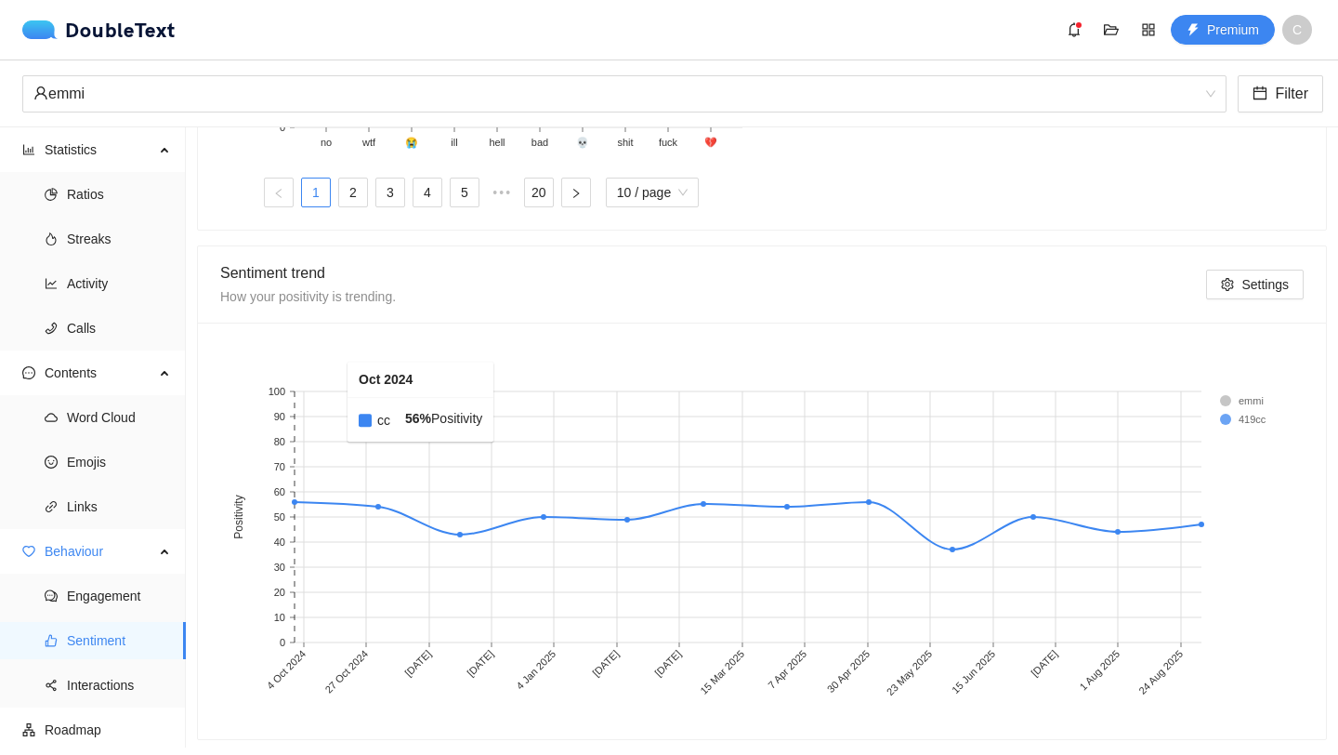
scroll to position [913, 0]
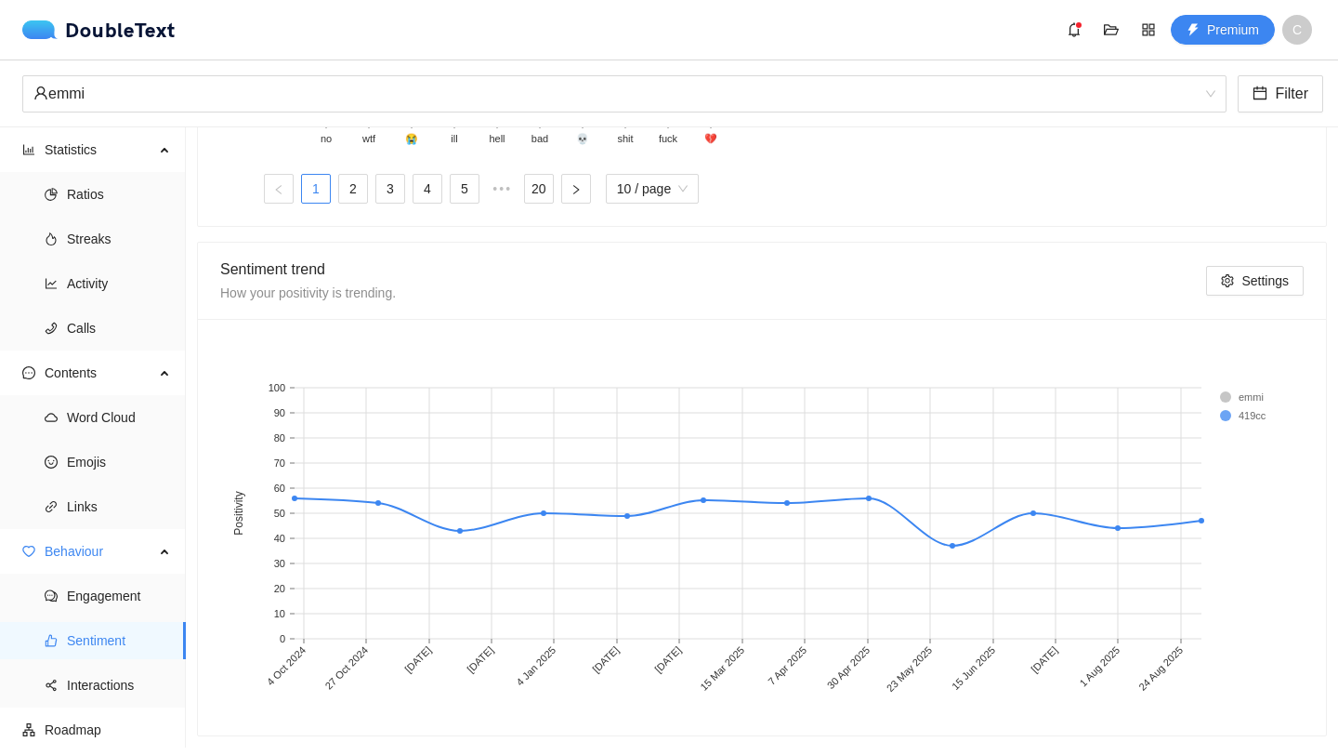
click at [1222, 402] on rect at bounding box center [1257, 397] width 74 height 19
click at [1230, 394] on rect at bounding box center [1257, 397] width 74 height 19
click at [1225, 394] on rect at bounding box center [1257, 397] width 74 height 19
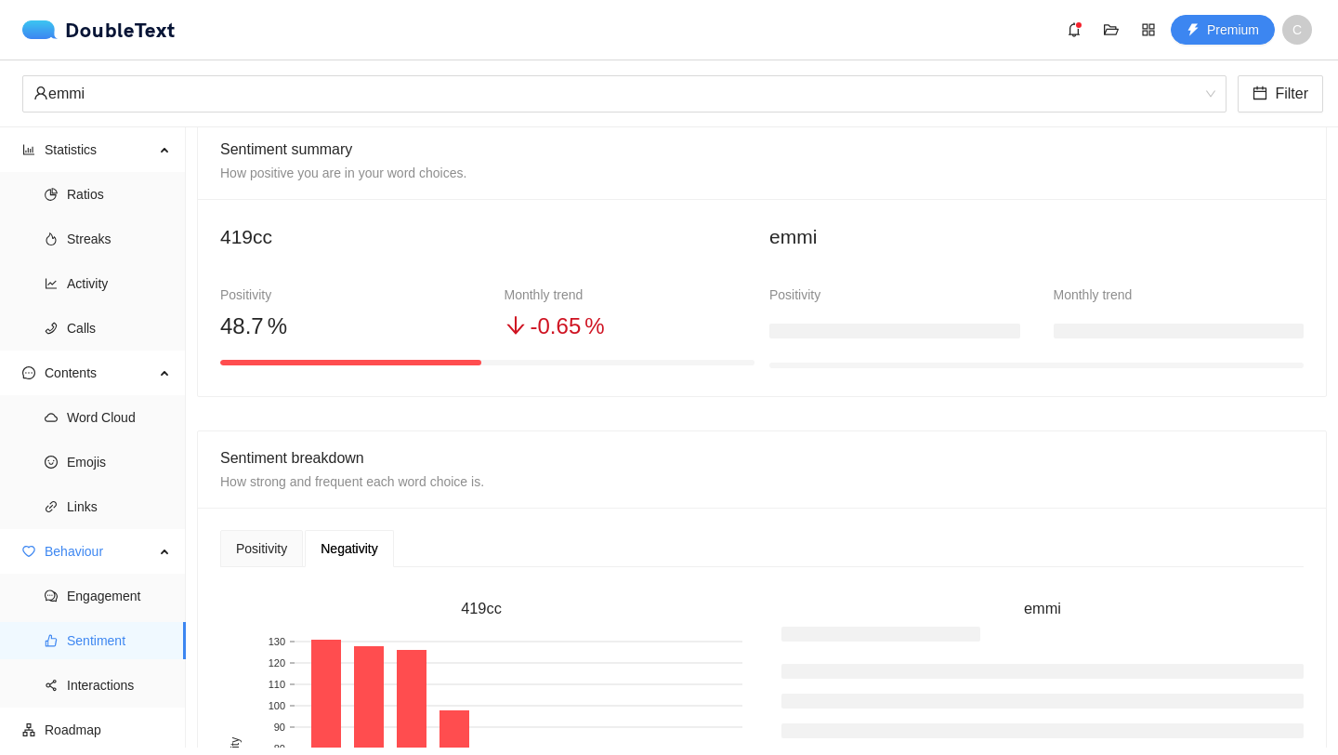
scroll to position [0, 0]
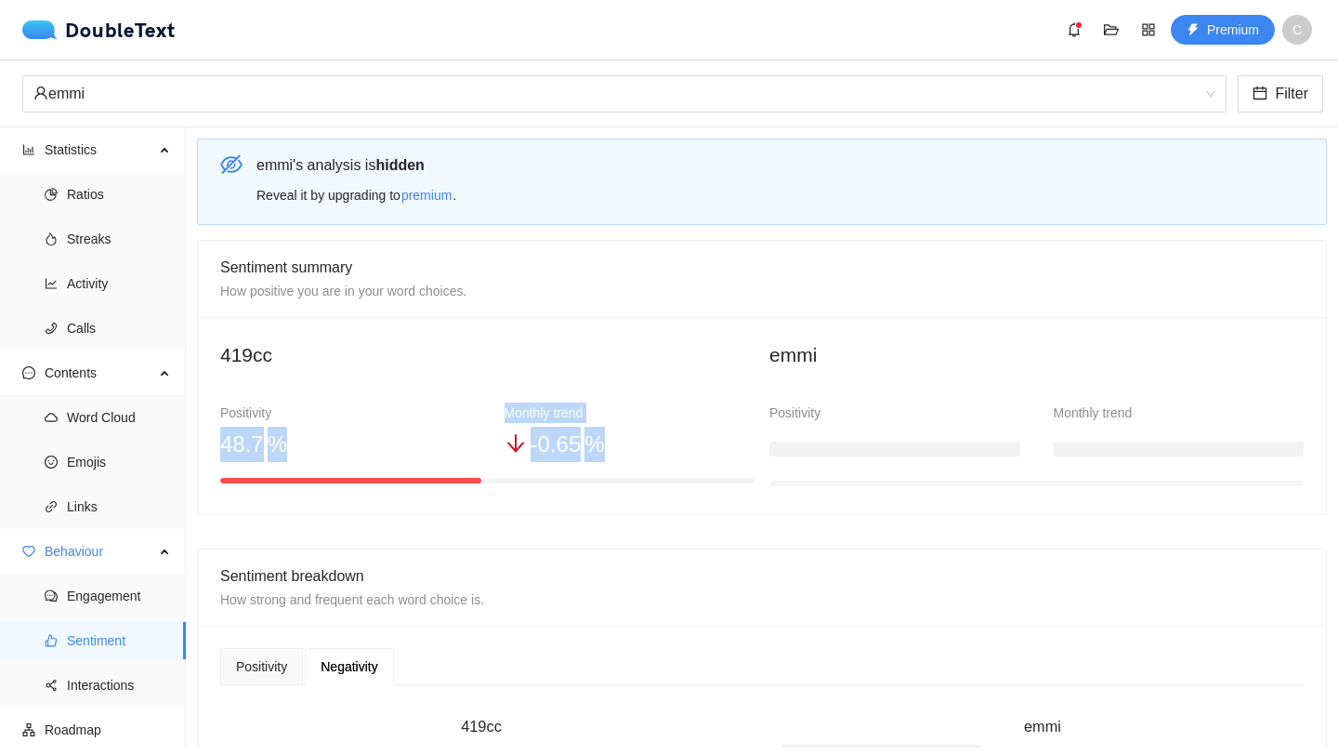
drag, startPoint x: 459, startPoint y: 419, endPoint x: 660, endPoint y: 430, distance: 201.0
click at [660, 430] on div "Positivity 48 .7 % Monthly trend - 0 .65 %" at bounding box center [488, 425] width 568 height 74
click at [659, 429] on div "- 0 .65 %" at bounding box center [630, 444] width 251 height 35
